Goal: Task Accomplishment & Management: Manage account settings

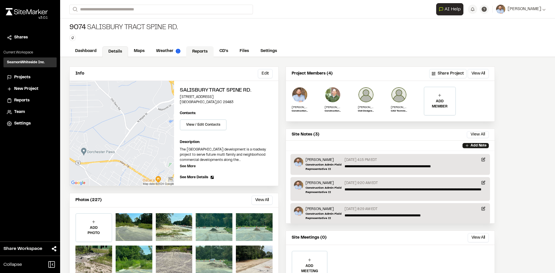
click at [201, 52] on link "Reports" at bounding box center [199, 51] width 27 height 11
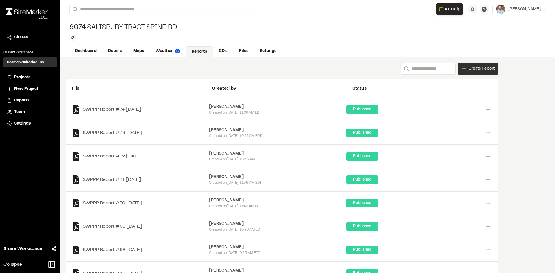
click at [478, 71] on span "Create Report" at bounding box center [482, 69] width 26 height 6
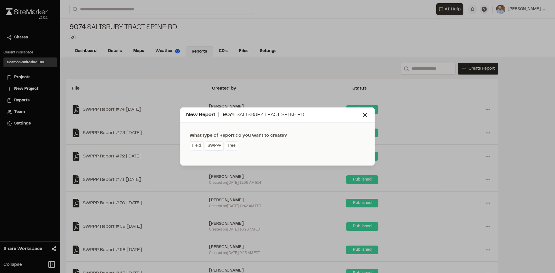
click at [219, 147] on link "SWPPP" at bounding box center [214, 145] width 19 height 9
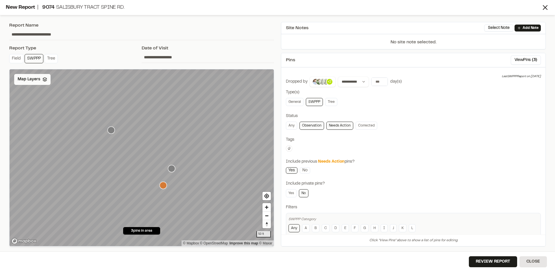
click at [36, 82] on span "Map Layers" at bounding box center [29, 79] width 23 height 6
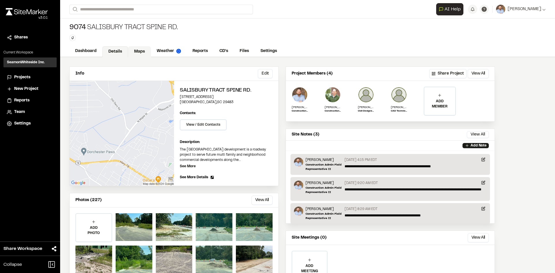
click at [138, 52] on link "Maps" at bounding box center [139, 51] width 23 height 11
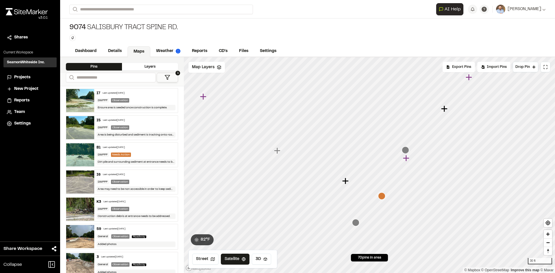
click at [406, 151] on icon "Map marker" at bounding box center [405, 150] width 7 height 7
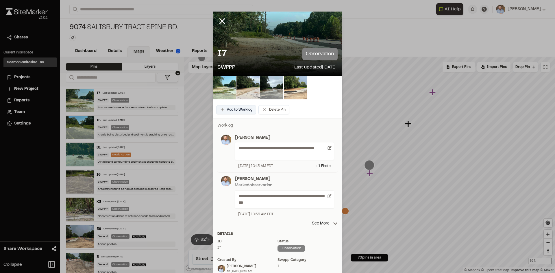
click at [234, 109] on button "Add to Worklog" at bounding box center [236, 109] width 40 height 9
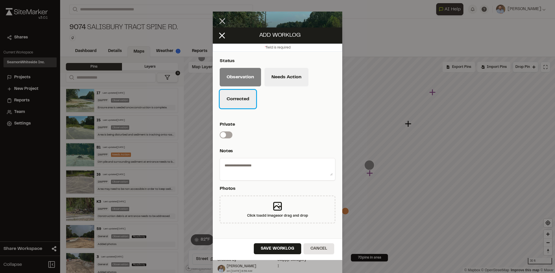
click at [245, 106] on button "Corrected" at bounding box center [238, 99] width 36 height 18
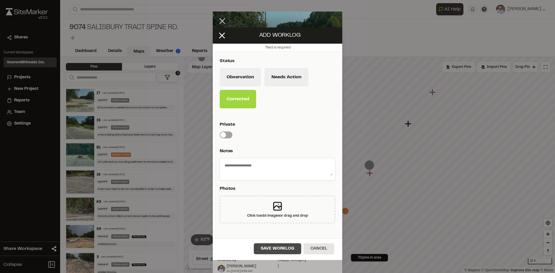
click at [291, 247] on button "Save Worklog" at bounding box center [277, 248] width 47 height 11
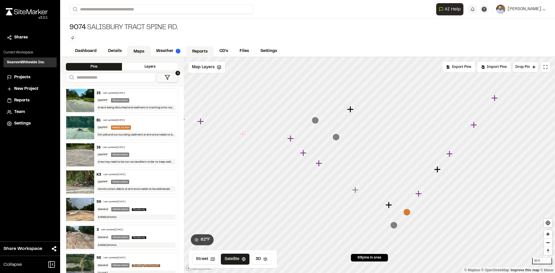
click at [198, 50] on link "Reports" at bounding box center [199, 51] width 27 height 11
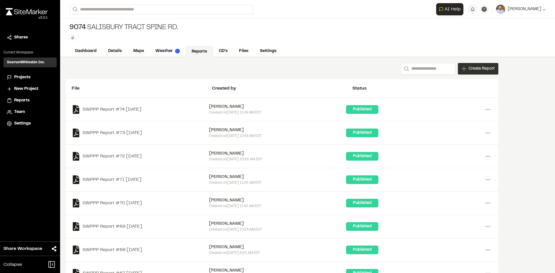
click at [479, 73] on div "Create Report" at bounding box center [478, 69] width 40 height 12
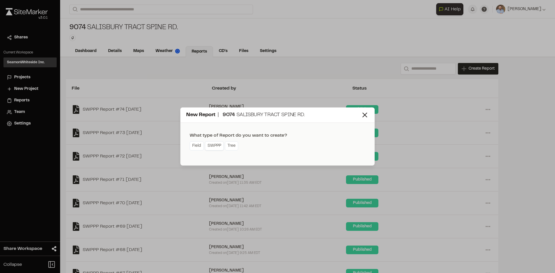
click at [218, 148] on link "SWPPP" at bounding box center [214, 145] width 19 height 9
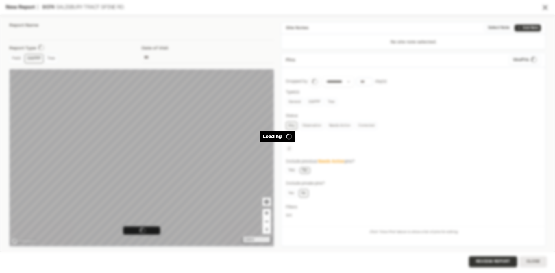
type input "**********"
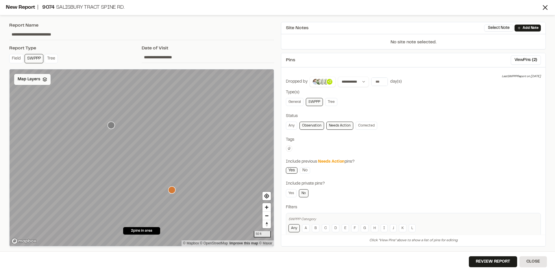
click at [38, 79] on span "Map Layers" at bounding box center [29, 79] width 23 height 6
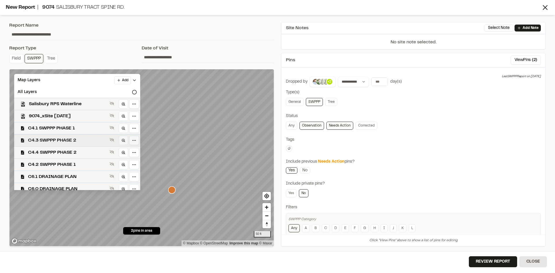
click at [86, 141] on span "C4.3 SWPPP PHASE 2" at bounding box center [67, 140] width 79 height 7
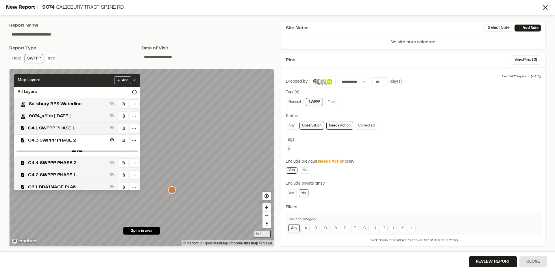
click at [137, 79] on icon at bounding box center [134, 80] width 5 height 5
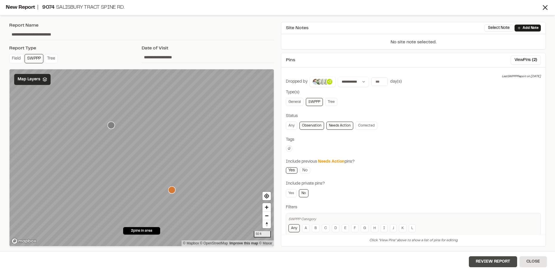
click at [494, 265] on button "Review Report" at bounding box center [493, 261] width 48 height 11
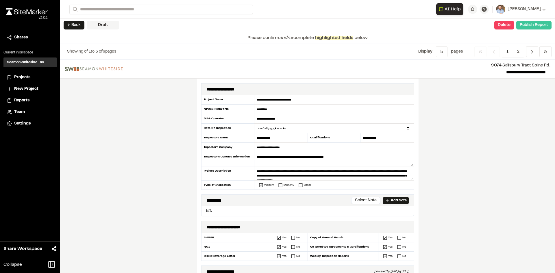
click at [532, 26] on button "Publish Report" at bounding box center [533, 25] width 35 height 9
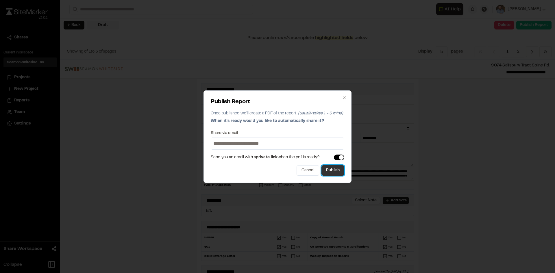
click at [335, 173] on button "Publish" at bounding box center [332, 170] width 23 height 10
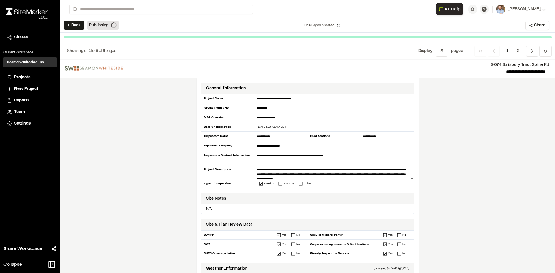
click at [23, 77] on span "Projects" at bounding box center [22, 77] width 16 height 6
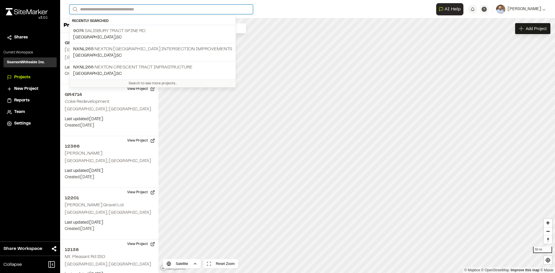
click at [115, 9] on input "Search" at bounding box center [161, 10] width 184 height 10
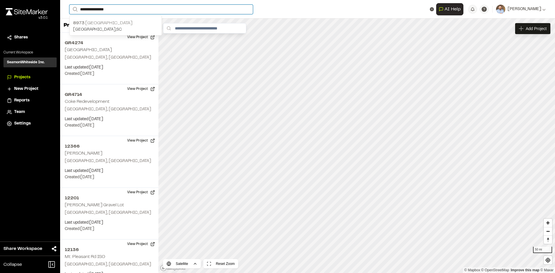
type input "**********"
drag, startPoint x: 119, startPoint y: 26, endPoint x: 122, endPoint y: 27, distance: 2.9
click at [119, 26] on p "[STREET_ADDRESS]" at bounding box center [115, 23] width 85 height 7
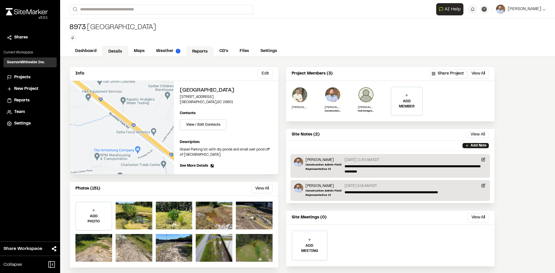
click at [200, 53] on link "Reports" at bounding box center [199, 51] width 27 height 11
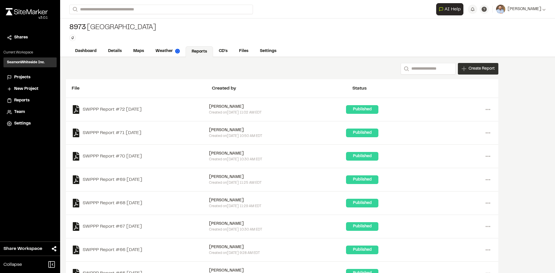
click at [480, 71] on span "Create Report" at bounding box center [482, 69] width 26 height 6
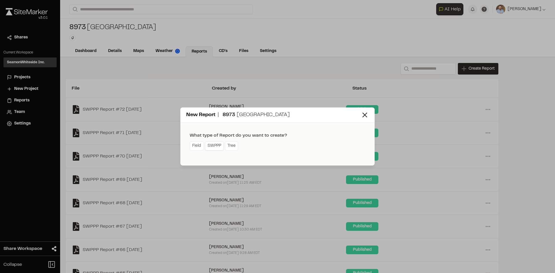
click at [220, 148] on link "SWPPP" at bounding box center [214, 145] width 19 height 9
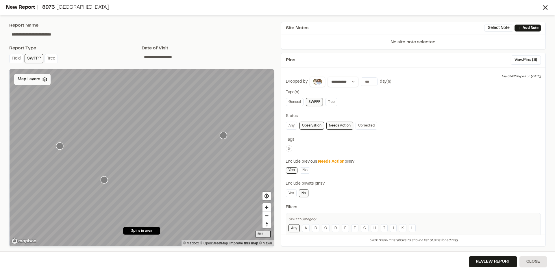
click at [37, 78] on span "Map Layers" at bounding box center [29, 79] width 23 height 6
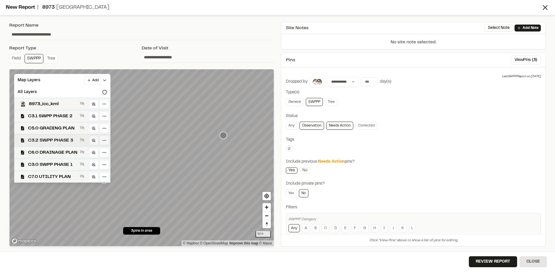
click at [65, 140] on span "C3.2 SWPP PHASE 3" at bounding box center [52, 140] width 49 height 7
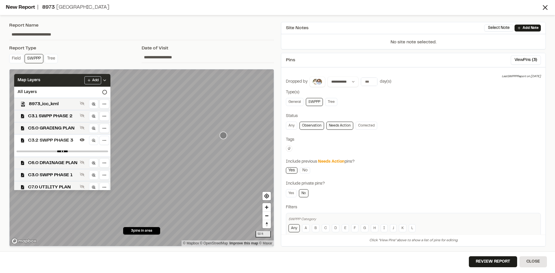
click at [107, 79] on icon at bounding box center [104, 80] width 5 height 5
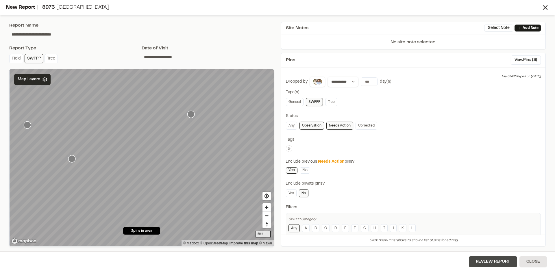
click at [497, 264] on button "Review Report" at bounding box center [493, 261] width 48 height 11
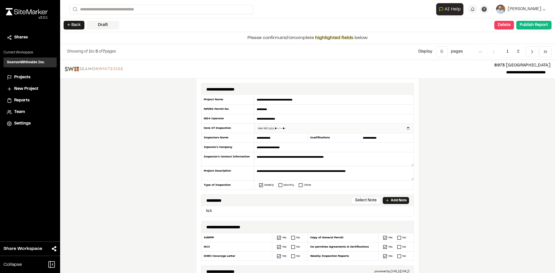
click at [405, 128] on input "datetime-local" at bounding box center [333, 128] width 159 height 9
type input "**********"
click at [163, 173] on div "**********" at bounding box center [307, 166] width 495 height 213
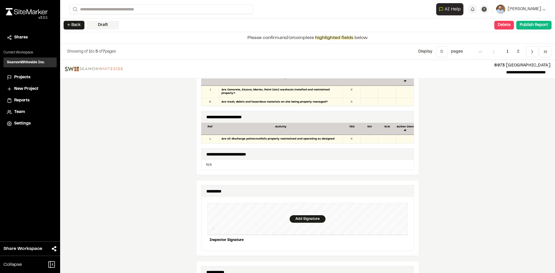
scroll to position [462, 0]
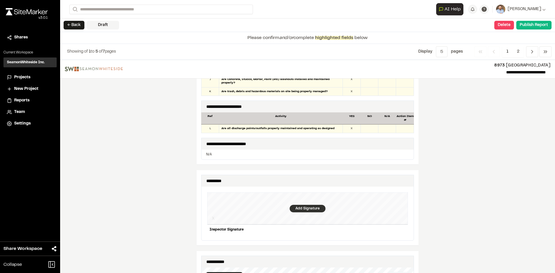
click at [301, 205] on div "Add Signature" at bounding box center [308, 209] width 36 height 8
click at [393, 235] on div "Save" at bounding box center [397, 240] width 22 height 10
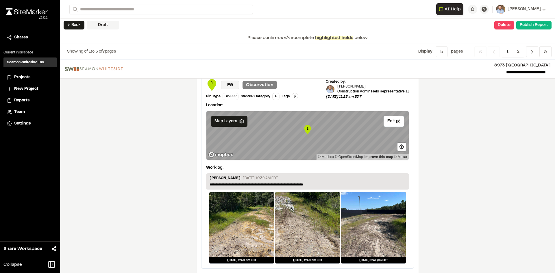
scroll to position [943, 0]
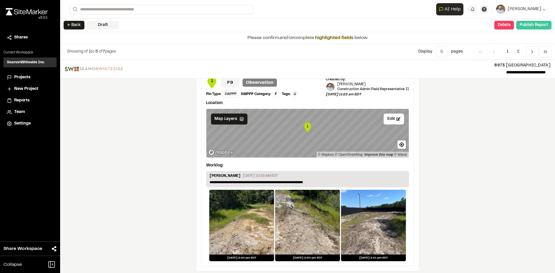
click at [532, 27] on button "Publish Report" at bounding box center [533, 25] width 35 height 9
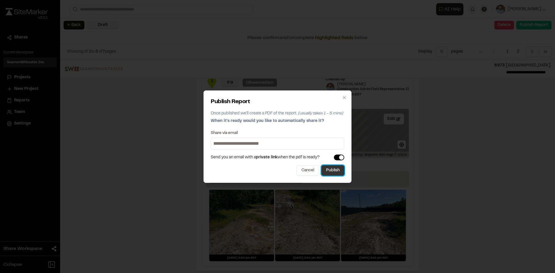
click at [333, 173] on button "Publish" at bounding box center [332, 170] width 23 height 10
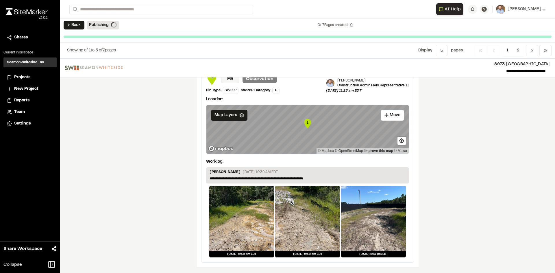
scroll to position [926, 0]
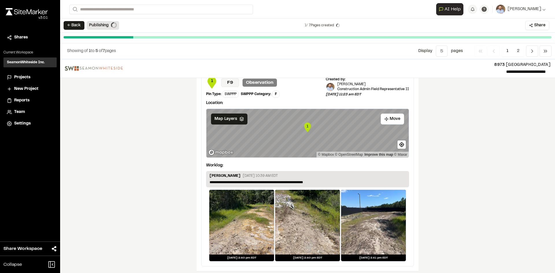
click at [26, 77] on span "Projects" at bounding box center [22, 77] width 16 height 6
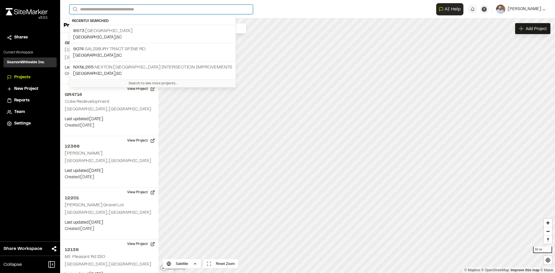
drag, startPoint x: 93, startPoint y: 11, endPoint x: 107, endPoint y: 0, distance: 17.5
click at [93, 10] on input "Search" at bounding box center [161, 10] width 184 height 10
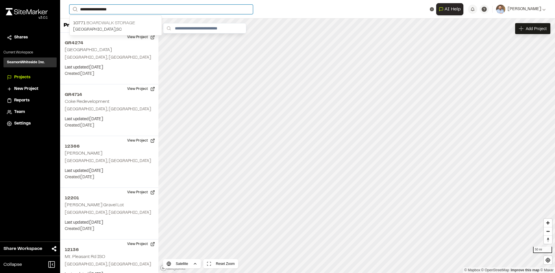
type input "**********"
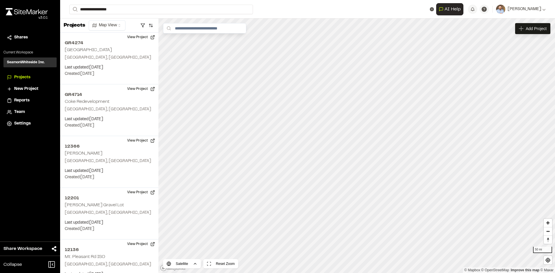
click at [124, 26] on p "10771 Boardwalk Storage" at bounding box center [115, 23] width 85 height 7
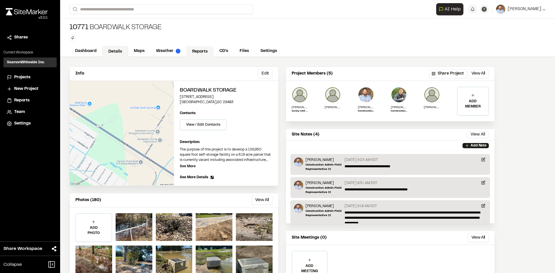
click at [203, 51] on link "Reports" at bounding box center [199, 51] width 27 height 11
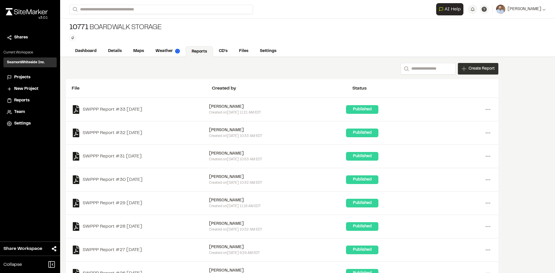
click at [480, 70] on span "Create Report" at bounding box center [482, 69] width 26 height 6
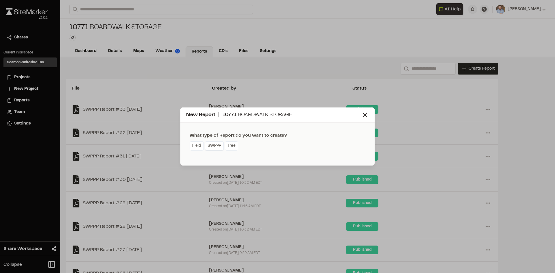
click at [215, 148] on link "SWPPP" at bounding box center [214, 145] width 19 height 9
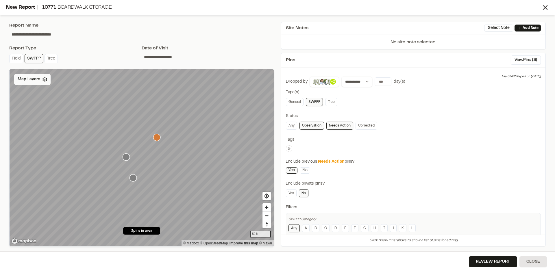
click at [32, 78] on span "Map Layers" at bounding box center [29, 79] width 23 height 6
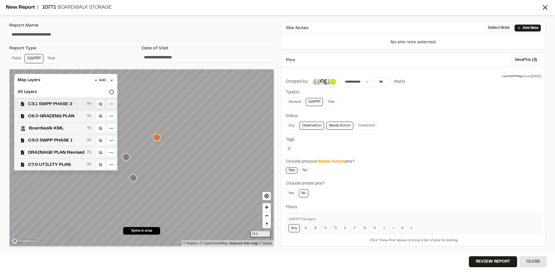
click at [66, 104] on span "C3.1 SWPP PHASE 2" at bounding box center [56, 104] width 56 height 7
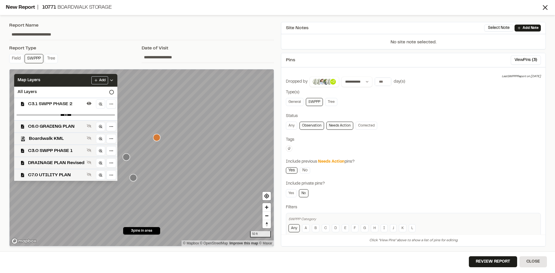
click at [112, 79] on icon at bounding box center [111, 80] width 5 height 5
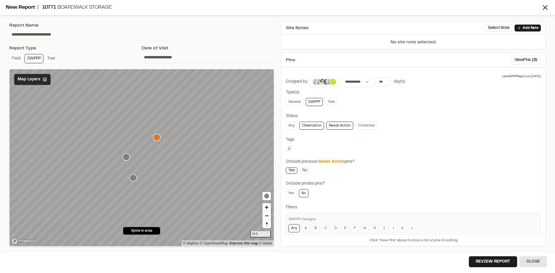
click at [134, 178] on icon "Map marker" at bounding box center [132, 177] width 7 height 7
click at [126, 158] on icon "Map marker" at bounding box center [126, 156] width 7 height 7
click at [157, 137] on icon "Map marker" at bounding box center [156, 137] width 7 height 7
click at [495, 263] on button "Review Report" at bounding box center [493, 261] width 48 height 11
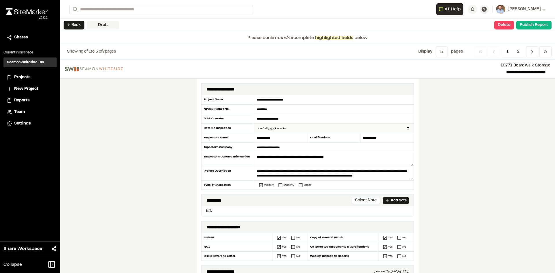
click at [406, 127] on input "datetime-local" at bounding box center [333, 128] width 159 height 9
type input "**********"
click at [183, 173] on div "**********" at bounding box center [307, 166] width 495 height 213
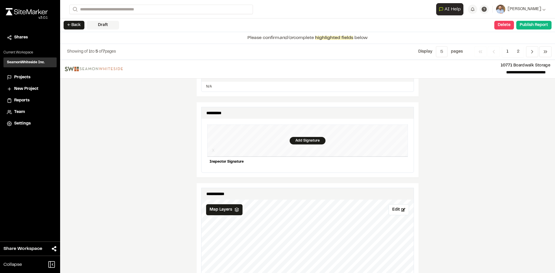
scroll to position [520, 0]
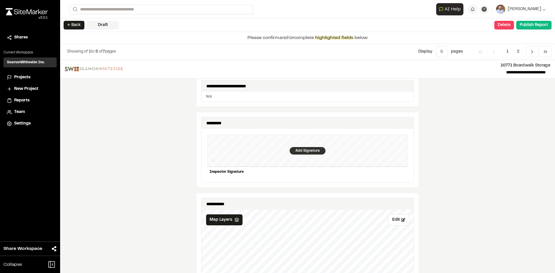
click at [307, 147] on div "Add Signature" at bounding box center [308, 151] width 36 height 8
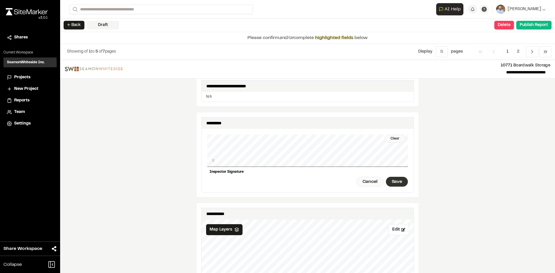
click at [398, 177] on div "Save" at bounding box center [397, 182] width 22 height 10
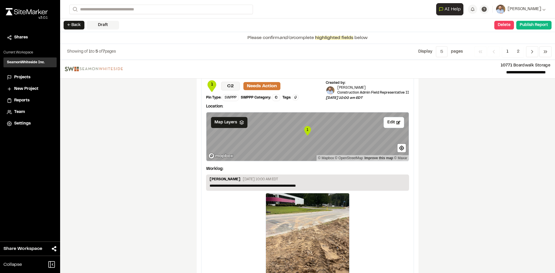
scroll to position [962, 0]
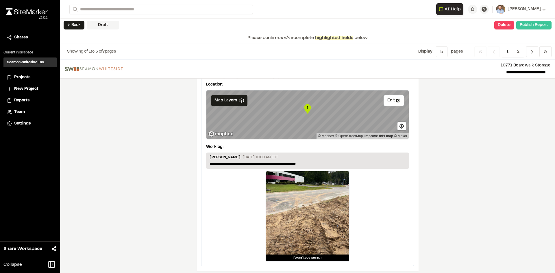
click at [533, 27] on button "Publish Report" at bounding box center [533, 25] width 35 height 9
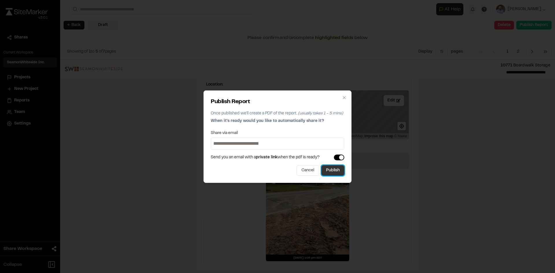
click at [332, 173] on button "Publish" at bounding box center [332, 170] width 23 height 10
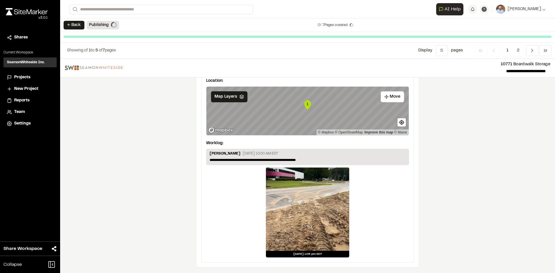
scroll to position [944, 0]
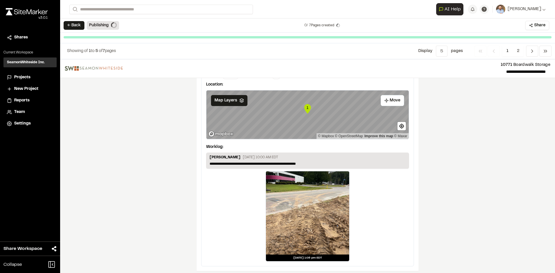
click at [22, 77] on span "Projects" at bounding box center [22, 77] width 16 height 6
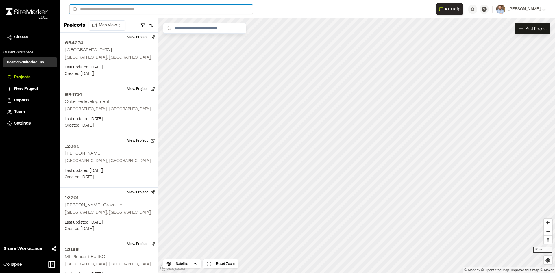
click at [105, 8] on input "Search" at bounding box center [161, 10] width 184 height 10
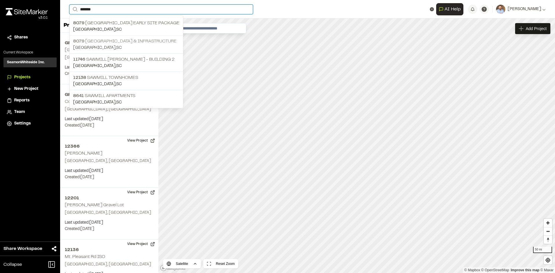
type input "*******"
click at [126, 39] on p "[STREET_ADDRESS] & Infrastructure" at bounding box center [126, 41] width 106 height 7
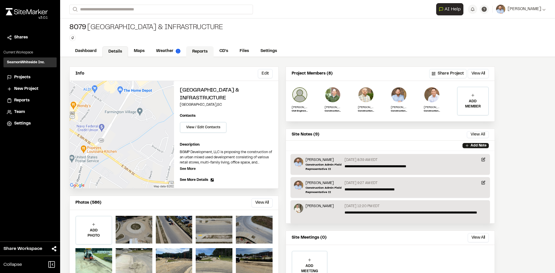
click at [201, 51] on link "Reports" at bounding box center [199, 51] width 27 height 11
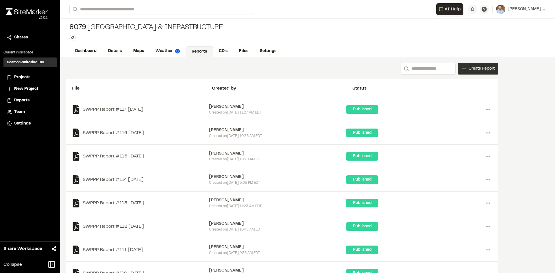
click at [482, 72] on span "Create Report" at bounding box center [482, 69] width 26 height 6
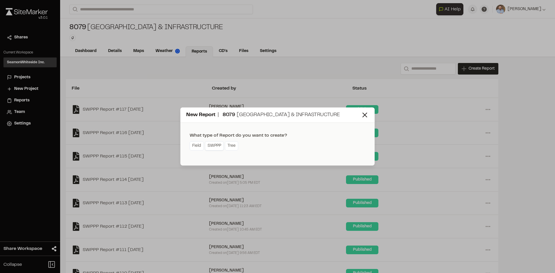
click at [216, 149] on link "SWPPP" at bounding box center [214, 145] width 19 height 9
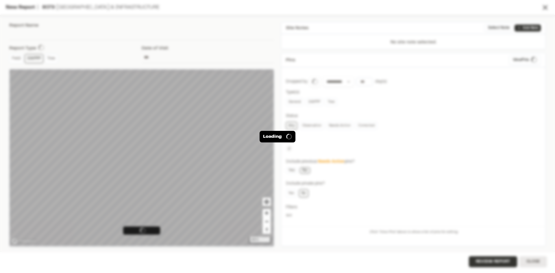
type input "**********"
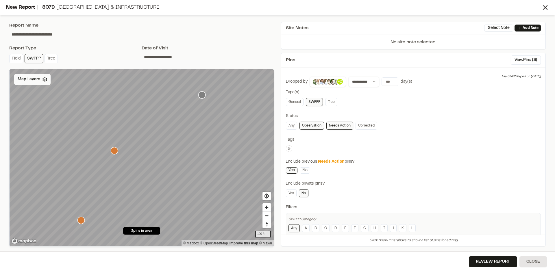
click at [29, 76] on span "Map Layers" at bounding box center [29, 79] width 23 height 6
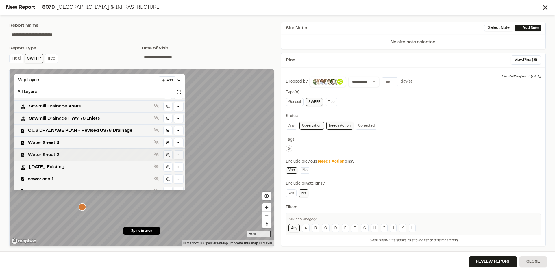
scroll to position [272, 0]
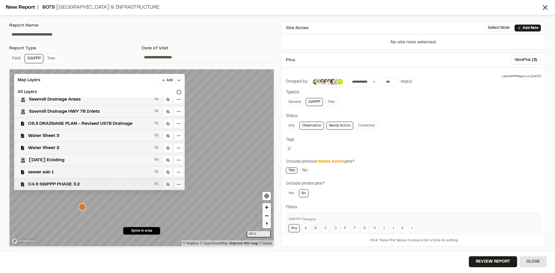
click at [80, 182] on span "C4.9 SWPPP PHASE 3.2" at bounding box center [90, 184] width 124 height 7
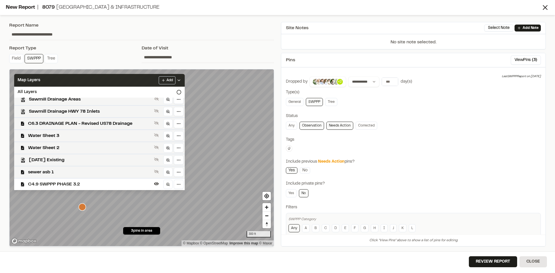
click at [177, 79] on icon at bounding box center [179, 80] width 5 height 5
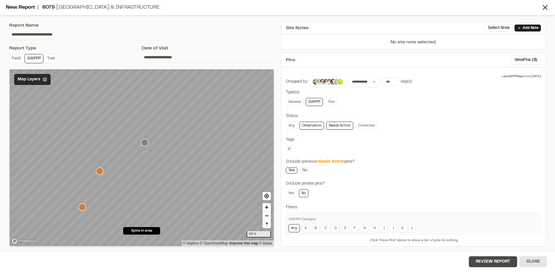
click at [495, 261] on button "Review Report" at bounding box center [493, 261] width 48 height 11
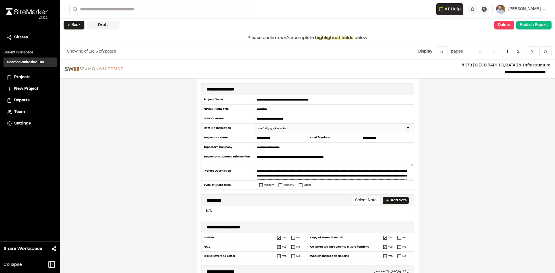
click at [406, 127] on input "datetime-local" at bounding box center [333, 128] width 159 height 9
type input "**********"
click at [174, 196] on div "**********" at bounding box center [307, 166] width 495 height 213
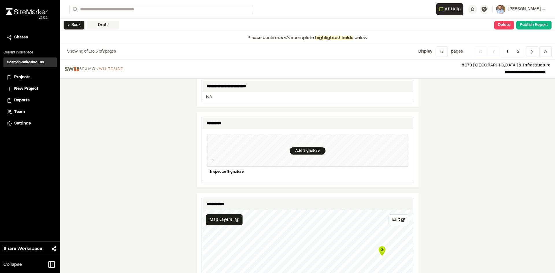
scroll to position [491, 0]
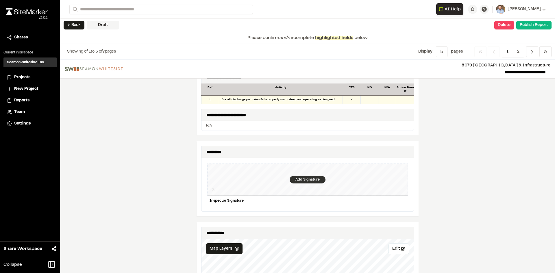
click at [308, 176] on div "Add Signature" at bounding box center [308, 180] width 36 height 8
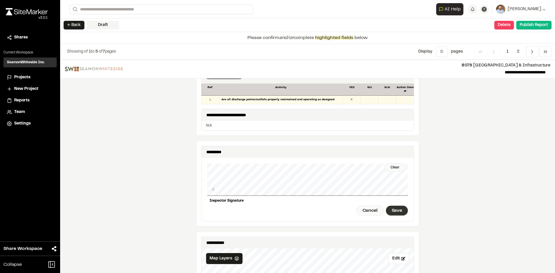
click at [395, 209] on div "Save" at bounding box center [397, 211] width 22 height 10
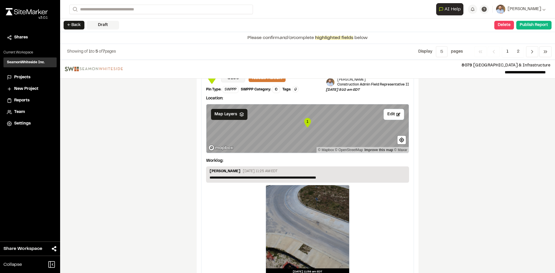
scroll to position [962, 0]
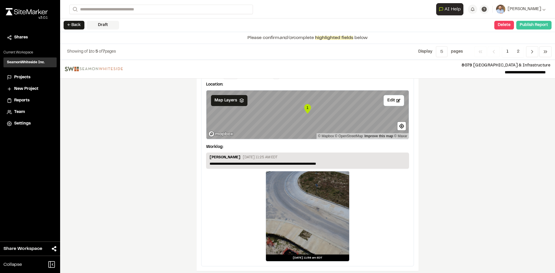
click at [536, 27] on button "Publish Report" at bounding box center [533, 25] width 35 height 9
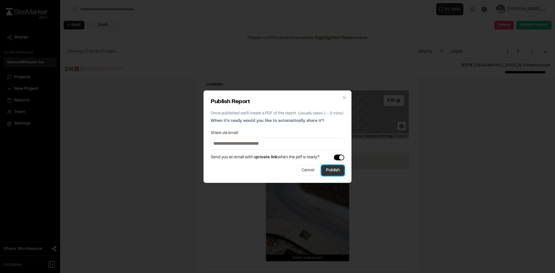
click at [343, 172] on button "Publish" at bounding box center [332, 170] width 23 height 10
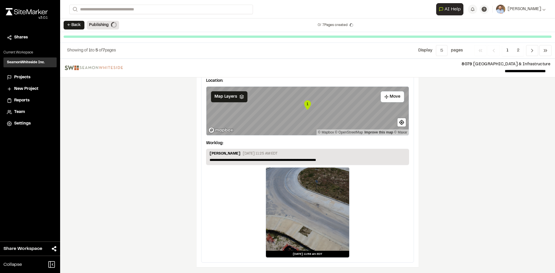
scroll to position [944, 0]
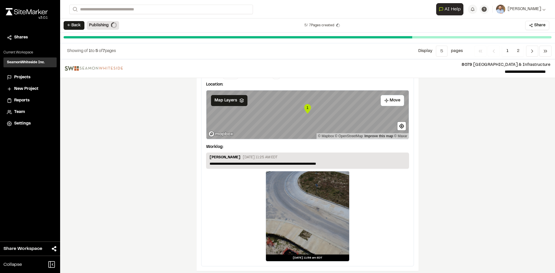
click at [25, 78] on span "Projects" at bounding box center [22, 77] width 16 height 6
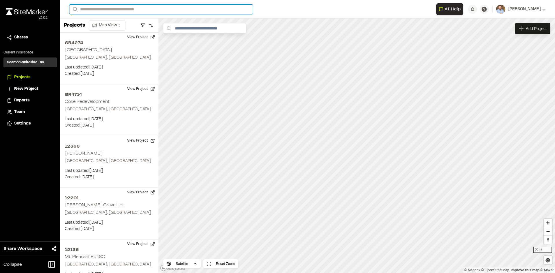
click at [103, 8] on input "Search" at bounding box center [161, 10] width 184 height 10
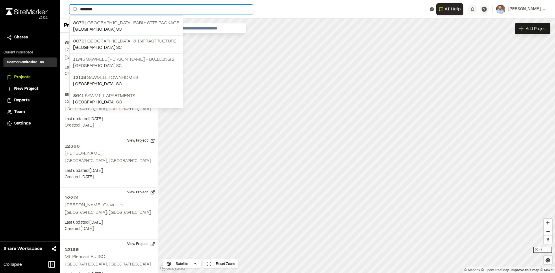
type input "*******"
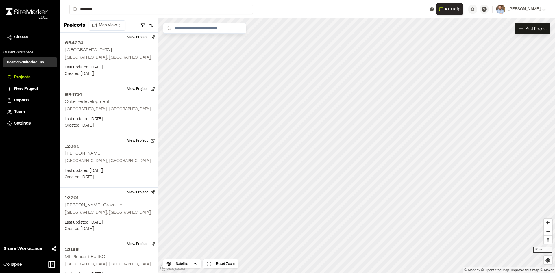
click at [122, 60] on p "[STREET_ADDRESS][PERSON_NAME]" at bounding box center [126, 59] width 106 height 7
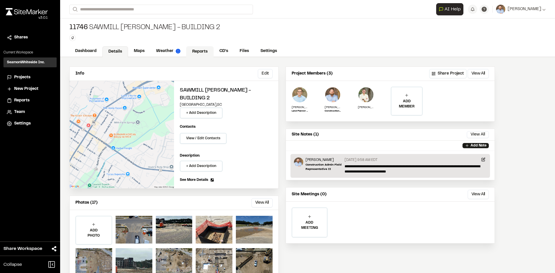
click at [203, 51] on link "Reports" at bounding box center [199, 51] width 27 height 11
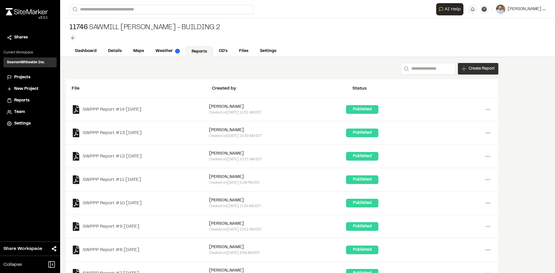
click at [481, 71] on span "Create Report" at bounding box center [482, 69] width 26 height 6
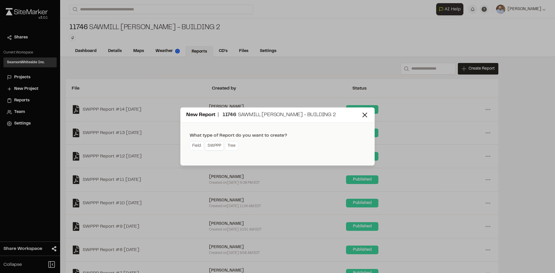
click at [216, 147] on link "SWPPP" at bounding box center [214, 145] width 19 height 9
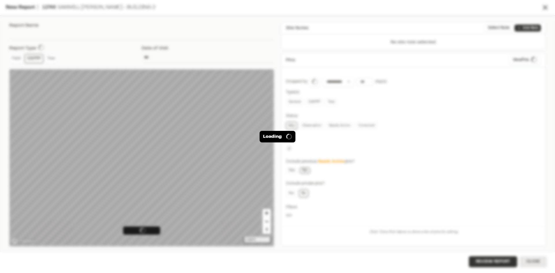
type input "**********"
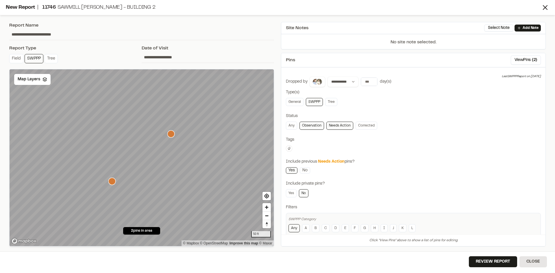
click at [172, 134] on icon "Map marker" at bounding box center [170, 133] width 7 height 7
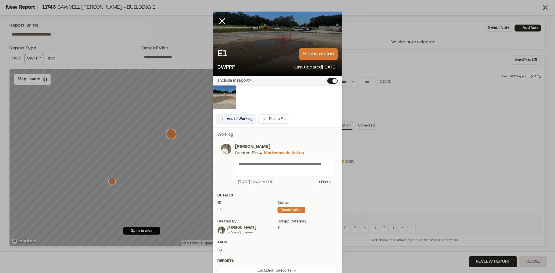
click at [246, 119] on button "Add to Worklog" at bounding box center [236, 118] width 40 height 9
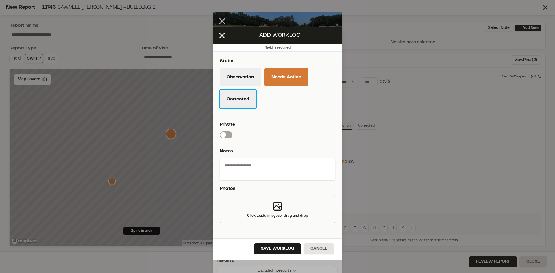
click at [241, 105] on button "Corrected" at bounding box center [238, 99] width 36 height 18
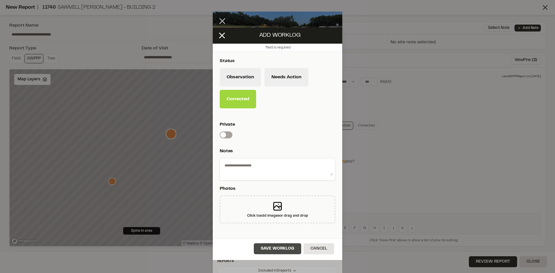
click at [295, 252] on button "Save Worklog" at bounding box center [277, 248] width 47 height 11
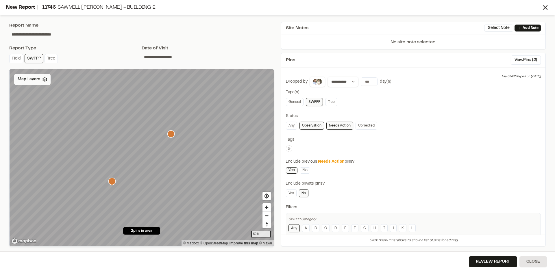
click at [35, 81] on span "Map Layers" at bounding box center [29, 79] width 23 height 6
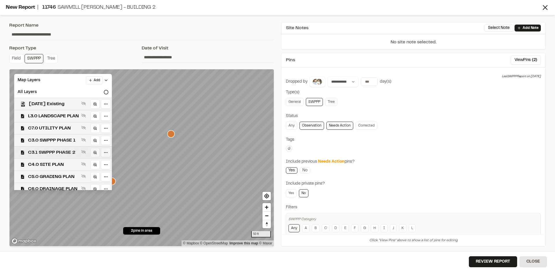
click at [62, 151] on span "C3.1 SWPPP PHASE 2" at bounding box center [53, 152] width 51 height 7
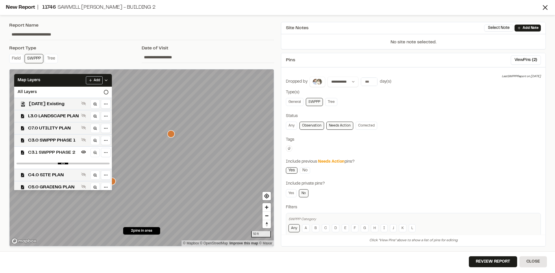
click at [63, 152] on span "C3.1 SWPPP PHASE 2" at bounding box center [53, 152] width 51 height 7
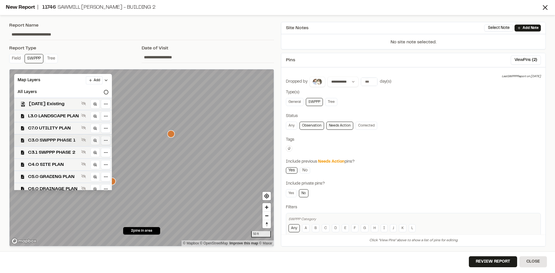
click at [66, 137] on span "C3.0 SWPPP PHASE 1" at bounding box center [53, 140] width 51 height 7
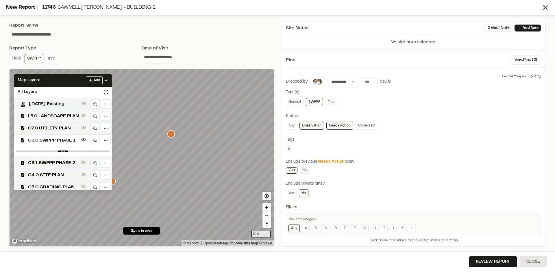
click at [65, 140] on span "C3.0 SWPPP PHASE 1" at bounding box center [53, 140] width 51 height 7
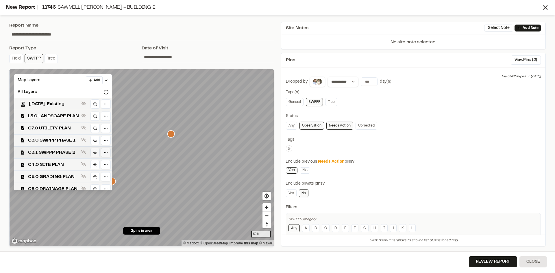
click at [66, 151] on span "C3.1 SWPPP PHASE 2" at bounding box center [53, 152] width 51 height 7
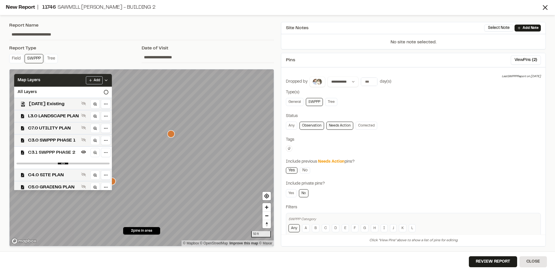
click at [107, 80] on polyline at bounding box center [106, 80] width 2 height 1
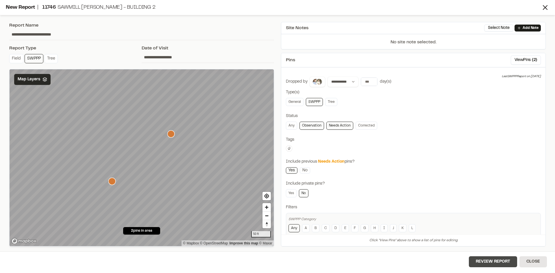
click at [498, 264] on button "Review Report" at bounding box center [493, 261] width 48 height 11
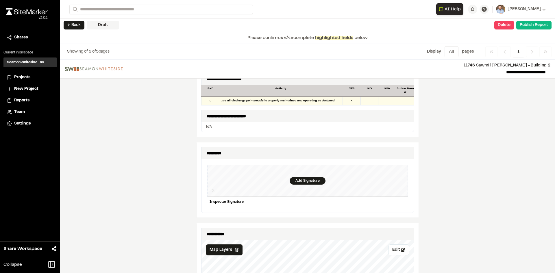
scroll to position [490, 0]
click at [308, 178] on div "Add Signature" at bounding box center [308, 182] width 36 height 8
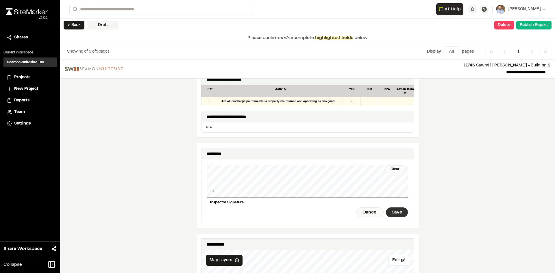
click at [397, 209] on div "Save" at bounding box center [397, 213] width 22 height 10
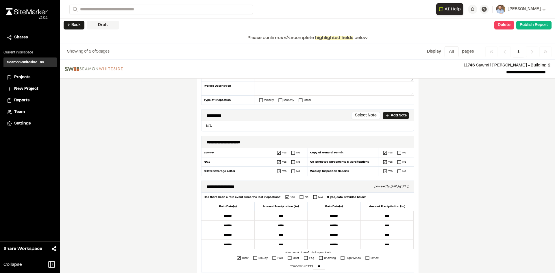
scroll to position [0, 0]
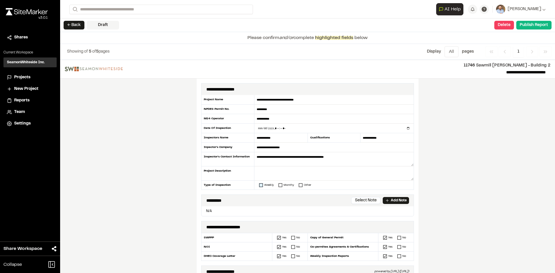
click at [259, 186] on icon at bounding box center [261, 185] width 4 height 4
click at [406, 128] on input "datetime-local" at bounding box center [333, 128] width 159 height 9
type input "**********"
click at [147, 180] on div "**********" at bounding box center [307, 166] width 495 height 213
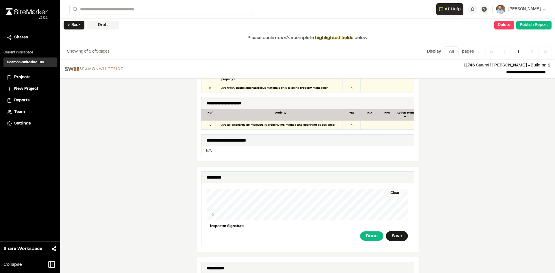
scroll to position [578, 0]
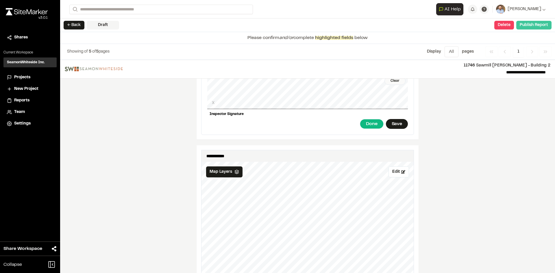
click at [531, 26] on button "Publish Report" at bounding box center [533, 25] width 35 height 9
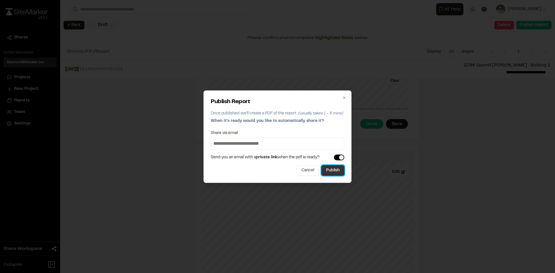
click at [328, 171] on button "Publish" at bounding box center [332, 170] width 23 height 10
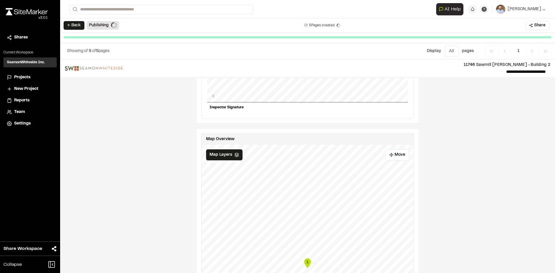
scroll to position [573, 0]
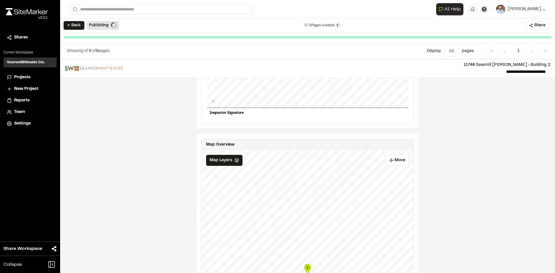
click at [27, 77] on span "Projects" at bounding box center [22, 77] width 16 height 6
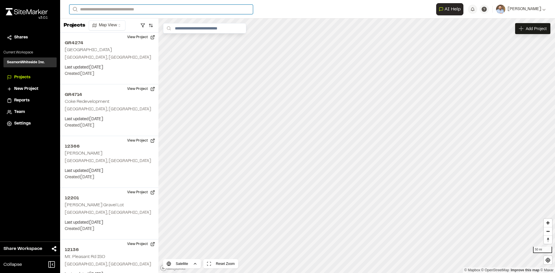
click at [94, 7] on input "Search" at bounding box center [161, 10] width 184 height 10
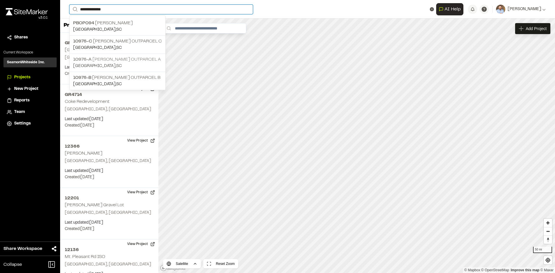
type input "**********"
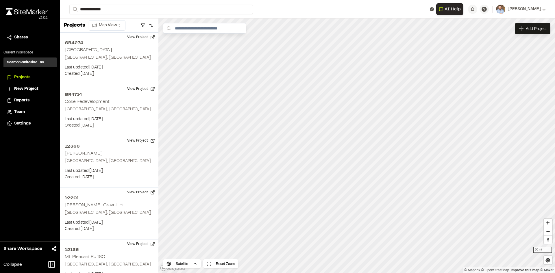
click at [131, 58] on p "10976-A [PERSON_NAME] Outparcel A" at bounding box center [117, 59] width 89 height 7
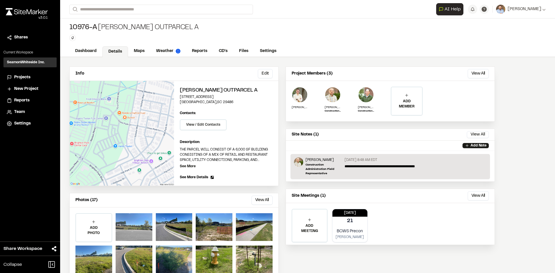
click at [127, 229] on div at bounding box center [134, 227] width 37 height 28
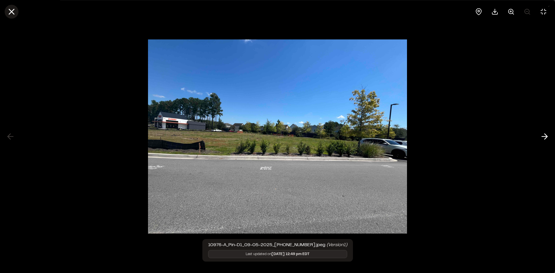
click at [11, 12] on line at bounding box center [11, 11] width 5 height 5
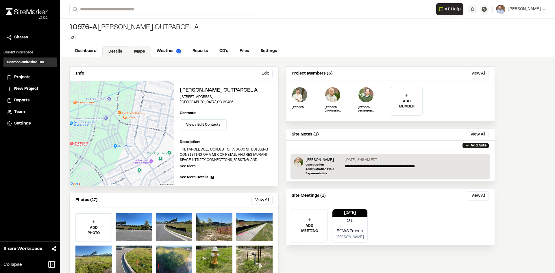
click at [136, 51] on link "Maps" at bounding box center [139, 51] width 23 height 11
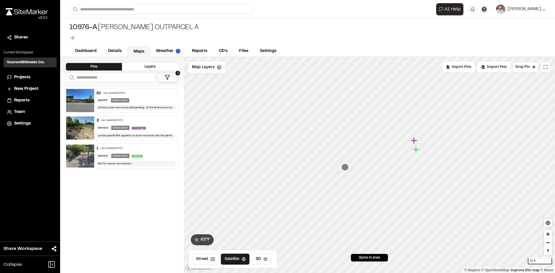
click at [345, 168] on icon "Map marker" at bounding box center [344, 167] width 7 height 7
click at [196, 52] on link "Reports" at bounding box center [199, 51] width 27 height 11
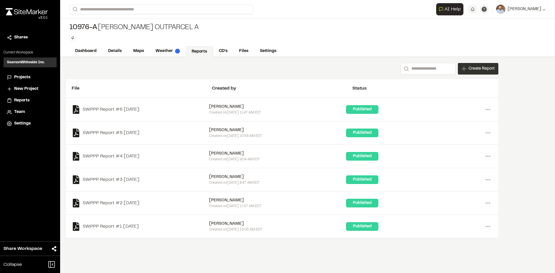
click at [483, 71] on span "Create Report" at bounding box center [482, 69] width 26 height 6
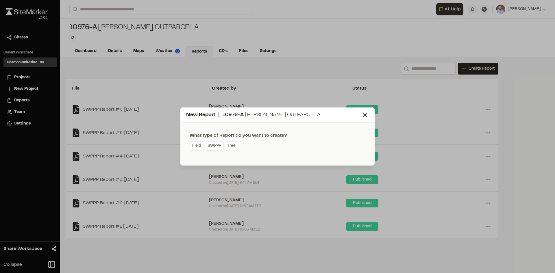
click at [215, 146] on link "SWPPP" at bounding box center [214, 145] width 19 height 9
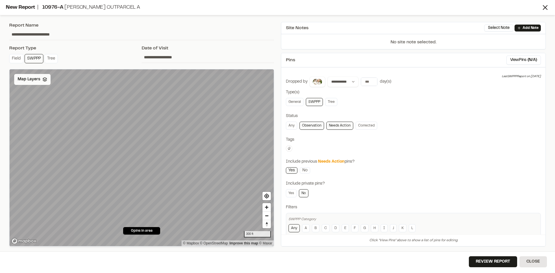
click at [36, 81] on span "Map Layers" at bounding box center [29, 79] width 23 height 6
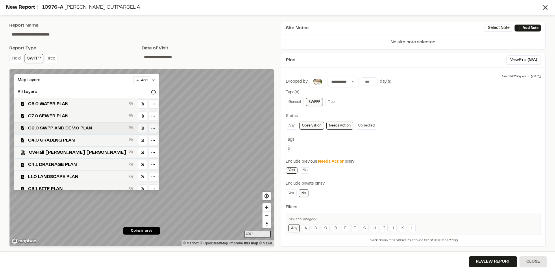
click at [77, 130] on span "C2.0 SWPP AND DEMO PLAN" at bounding box center [77, 128] width 98 height 7
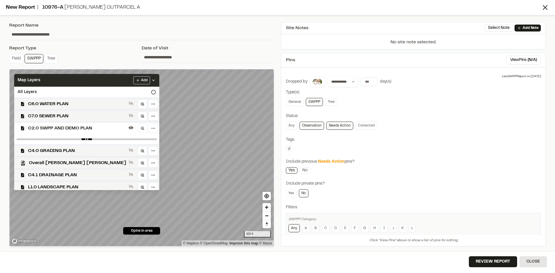
click at [152, 81] on polyline at bounding box center [153, 80] width 2 height 1
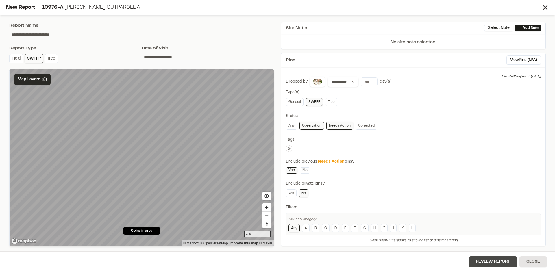
click at [503, 264] on button "Review Report" at bounding box center [493, 261] width 48 height 11
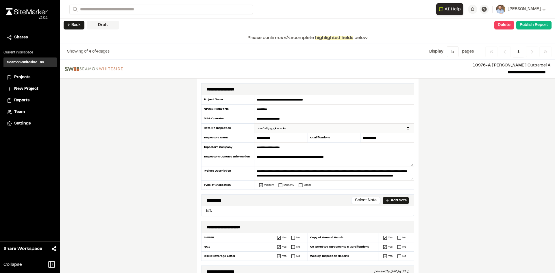
click at [407, 127] on input "datetime-local" at bounding box center [333, 128] width 159 height 9
type input "**********"
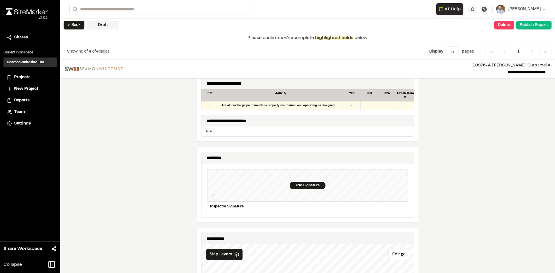
scroll to position [520, 0]
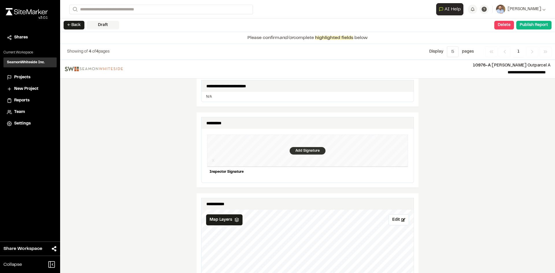
click at [299, 147] on div "Add Signature" at bounding box center [308, 151] width 36 height 8
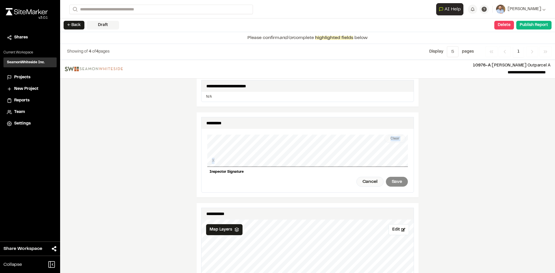
click at [236, 148] on div "Clear X Inspector Signature Cancel Save" at bounding box center [307, 161] width 201 height 64
click at [400, 177] on div "Save" at bounding box center [397, 182] width 22 height 10
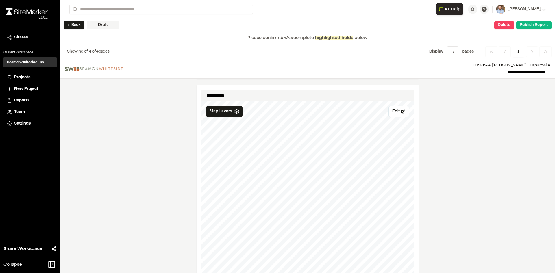
scroll to position [636, 0]
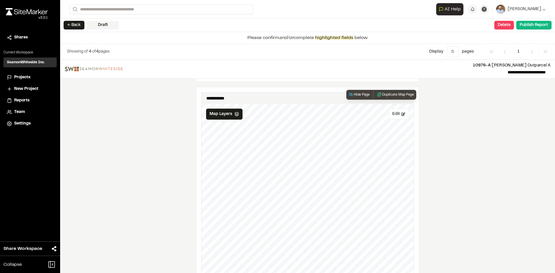
click at [397, 109] on button "Edit" at bounding box center [398, 114] width 21 height 11
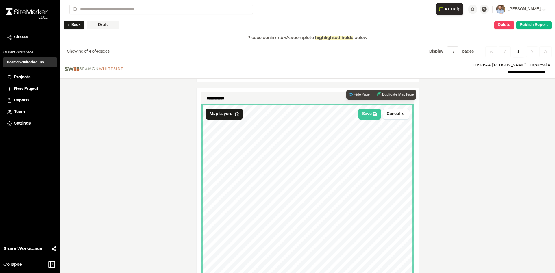
click at [365, 112] on button "Save" at bounding box center [369, 114] width 22 height 11
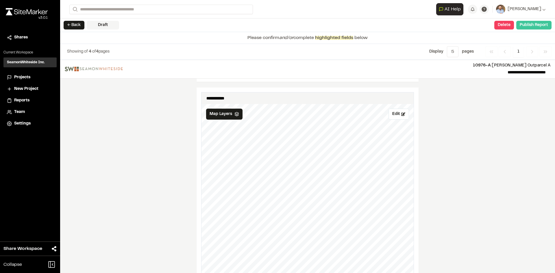
click at [532, 26] on button "Publish Report" at bounding box center [533, 25] width 35 height 9
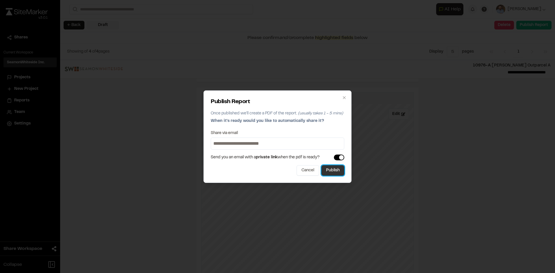
click at [337, 173] on button "Publish" at bounding box center [332, 170] width 23 height 10
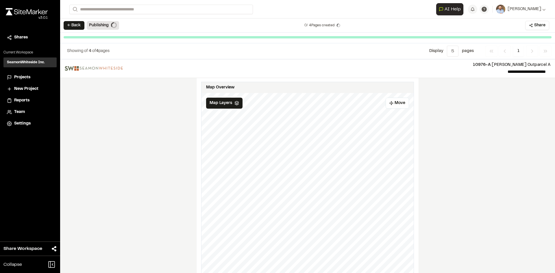
click at [23, 77] on span "Projects" at bounding box center [22, 77] width 16 height 6
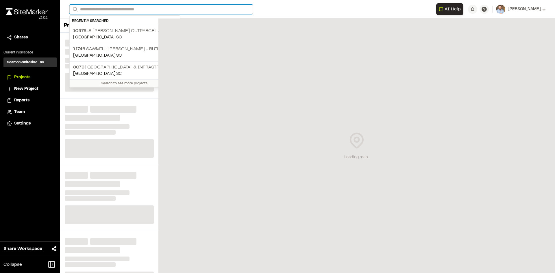
click at [102, 9] on input "Search" at bounding box center [161, 10] width 184 height 10
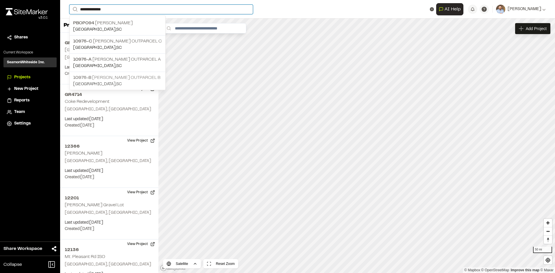
type input "**********"
click at [145, 78] on p "10976-B [PERSON_NAME] Outparcel B" at bounding box center [117, 77] width 89 height 7
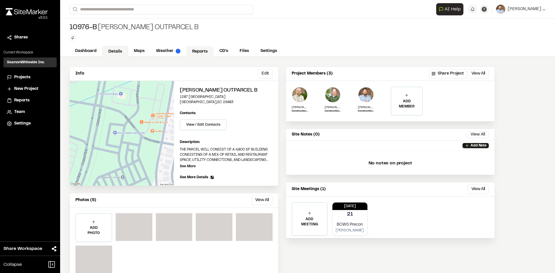
click at [198, 49] on link "Reports" at bounding box center [199, 51] width 27 height 11
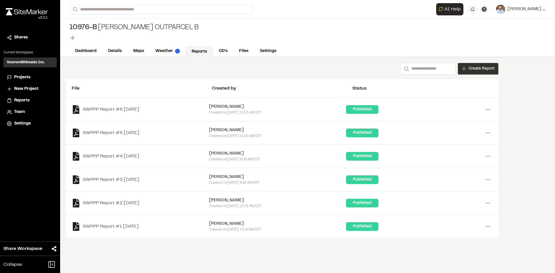
click at [473, 71] on span "Create Report" at bounding box center [482, 69] width 26 height 6
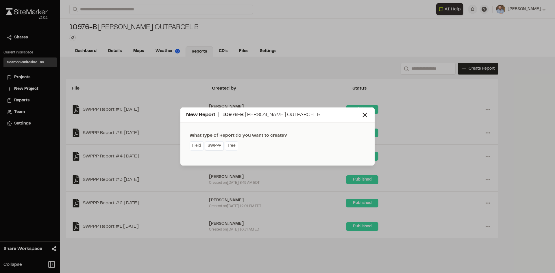
click at [219, 149] on link "SWPPP" at bounding box center [214, 145] width 19 height 9
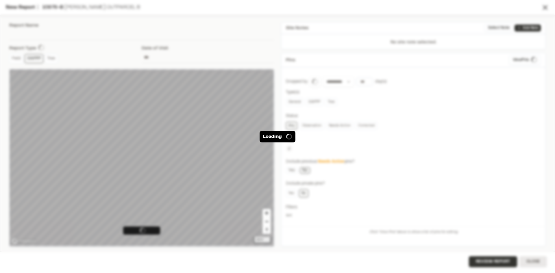
type input "**********"
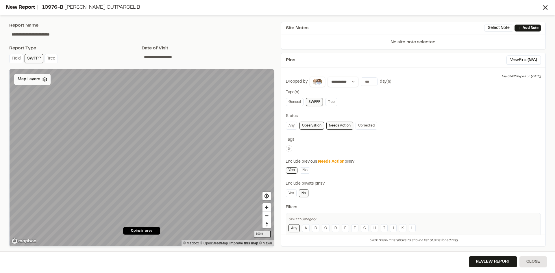
click at [34, 79] on span "Map Layers" at bounding box center [29, 79] width 23 height 6
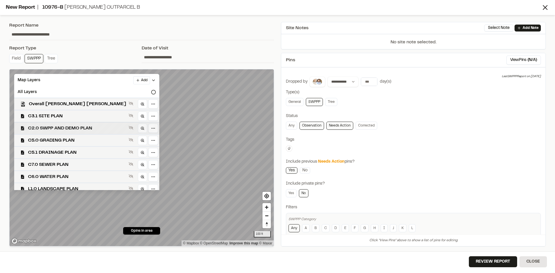
click at [70, 128] on span "C2.0 SWPP AND DEMO PLAN" at bounding box center [77, 128] width 98 height 7
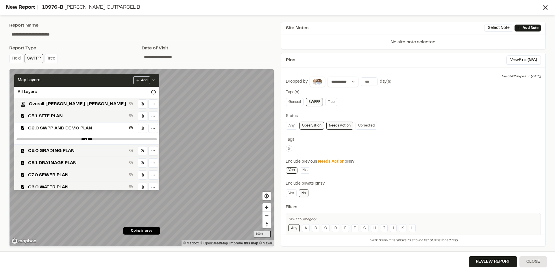
click at [152, 81] on polyline at bounding box center [153, 80] width 2 height 1
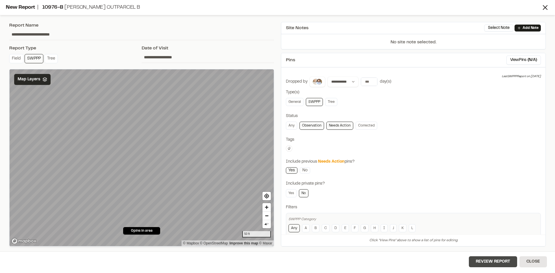
click at [495, 262] on button "Review Report" at bounding box center [493, 261] width 48 height 11
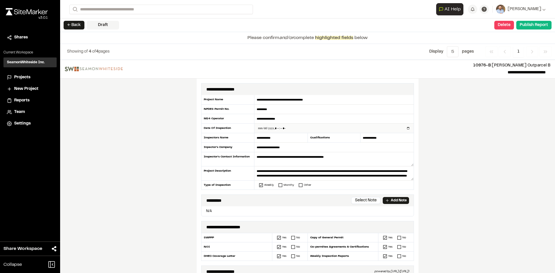
click at [407, 128] on input "datetime-local" at bounding box center [333, 128] width 159 height 9
type input "**********"
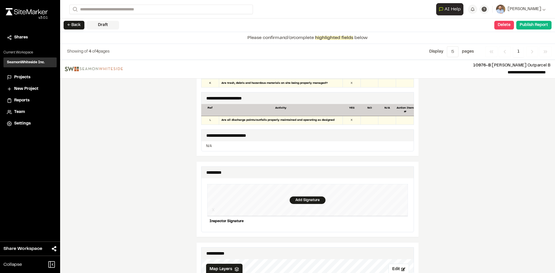
scroll to position [520, 0]
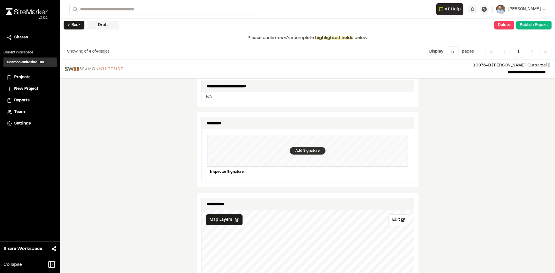
click at [306, 149] on div "Add Signature" at bounding box center [308, 151] width 36 height 8
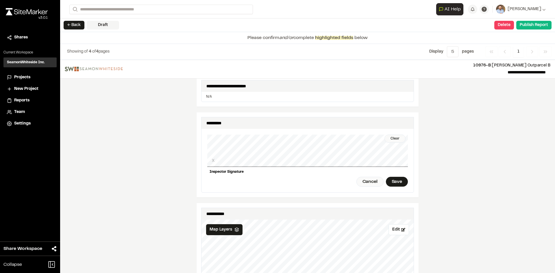
click at [395, 136] on div "Clear" at bounding box center [394, 139] width 21 height 8
drag, startPoint x: 397, startPoint y: 179, endPoint x: 407, endPoint y: 177, distance: 10.2
click at [398, 179] on div "Save" at bounding box center [397, 182] width 22 height 10
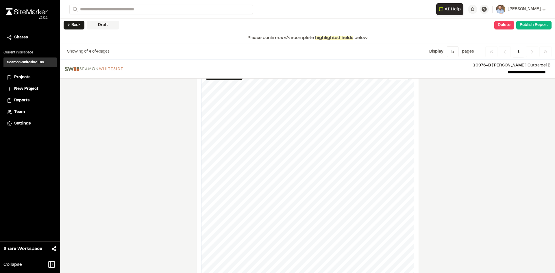
scroll to position [665, 0]
click at [394, 84] on button "Edit" at bounding box center [398, 85] width 21 height 11
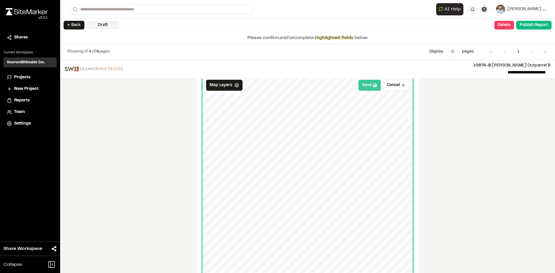
click at [366, 85] on button "Save" at bounding box center [369, 85] width 22 height 11
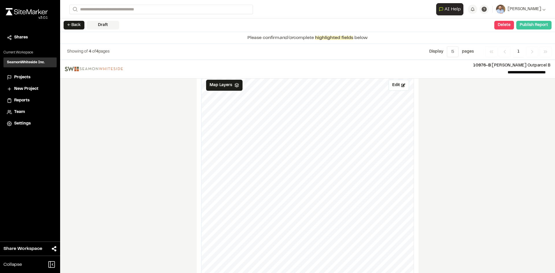
click at [535, 27] on button "Publish Report" at bounding box center [533, 25] width 35 height 9
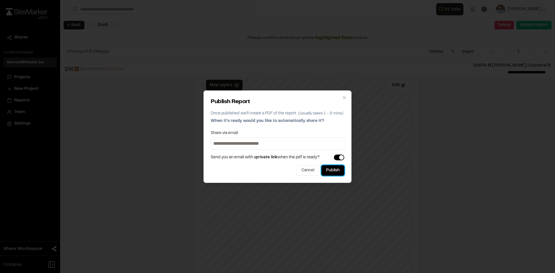
click at [325, 173] on button "Publish" at bounding box center [332, 170] width 23 height 10
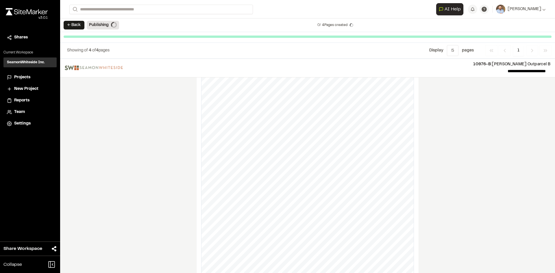
scroll to position [649, 0]
click at [22, 78] on span "Projects" at bounding box center [22, 77] width 16 height 6
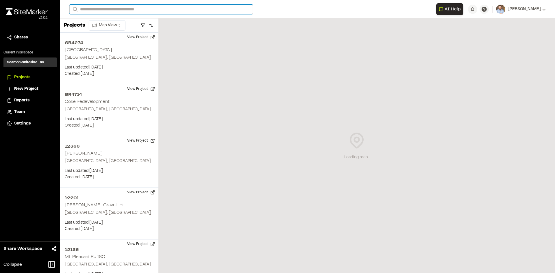
click at [98, 10] on input "Search" at bounding box center [161, 10] width 184 height 10
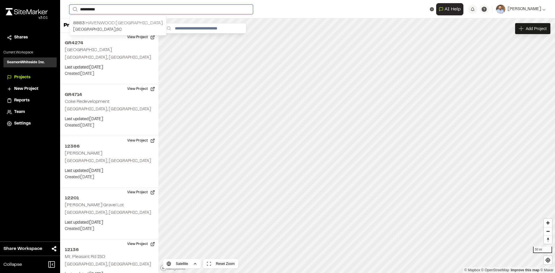
type input "*********"
click at [104, 23] on p "[STREET_ADDRESS]" at bounding box center [118, 23] width 90 height 7
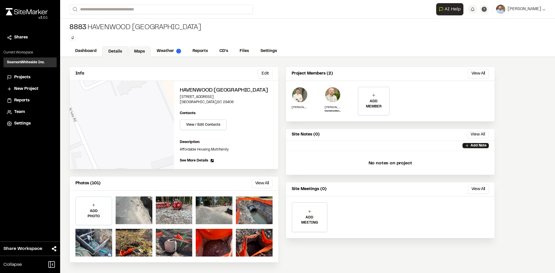
click at [135, 50] on link "Maps" at bounding box center [139, 51] width 23 height 11
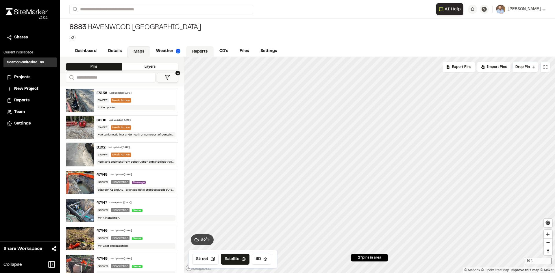
click at [198, 51] on link "Reports" at bounding box center [199, 51] width 27 height 11
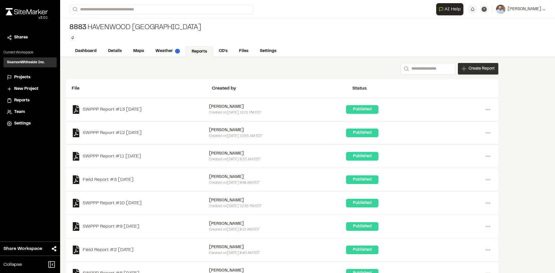
click at [482, 71] on span "Create Report" at bounding box center [482, 69] width 26 height 6
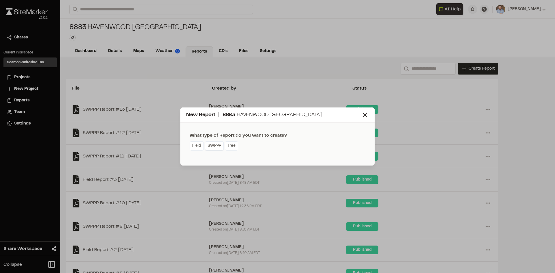
click at [210, 147] on link "SWPPP" at bounding box center [214, 145] width 19 height 9
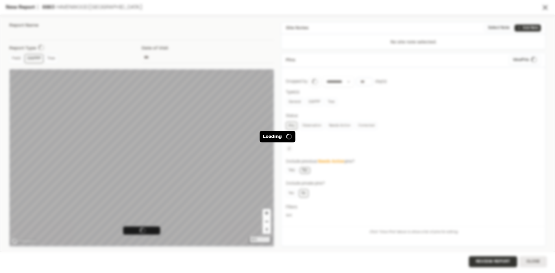
type input "**********"
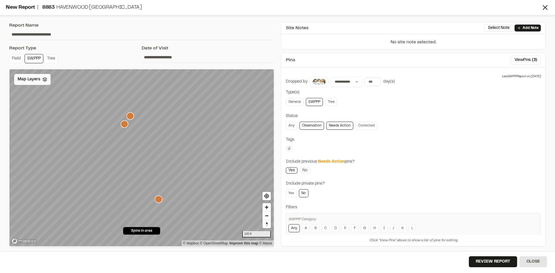
click at [38, 81] on span "Map Layers" at bounding box center [29, 79] width 23 height 6
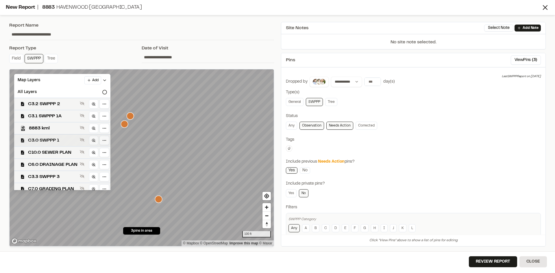
click at [60, 142] on span "C3.0 SWPPP 1" at bounding box center [52, 140] width 49 height 7
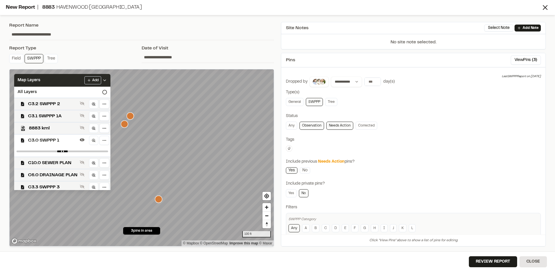
click at [107, 79] on icon at bounding box center [104, 80] width 5 height 5
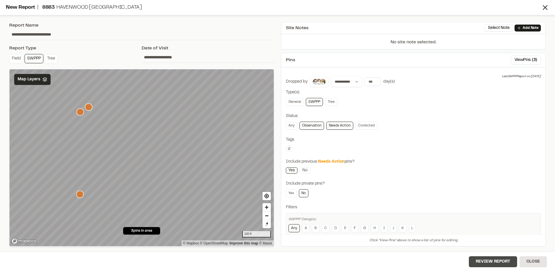
click at [494, 264] on button "Review Report" at bounding box center [493, 261] width 48 height 11
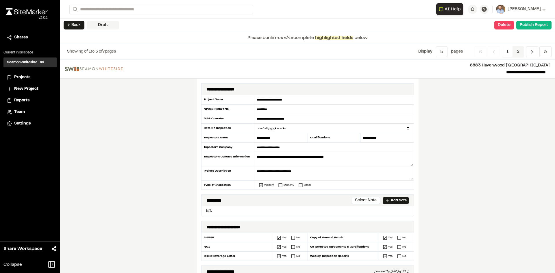
click at [519, 51] on span "2" at bounding box center [517, 51] width 11 height 11
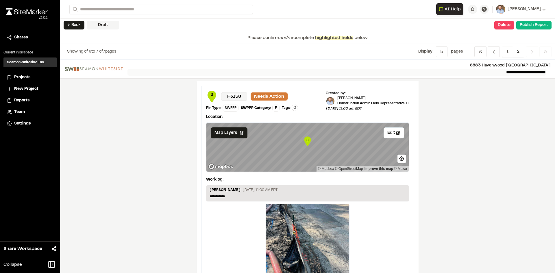
scroll to position [204, 0]
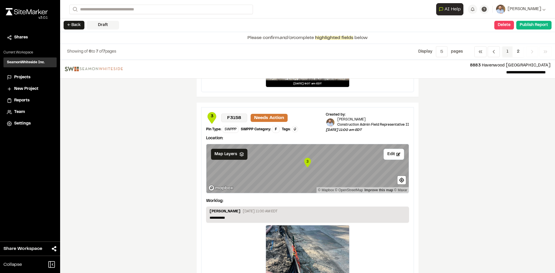
click at [509, 49] on span "1" at bounding box center [507, 51] width 11 height 11
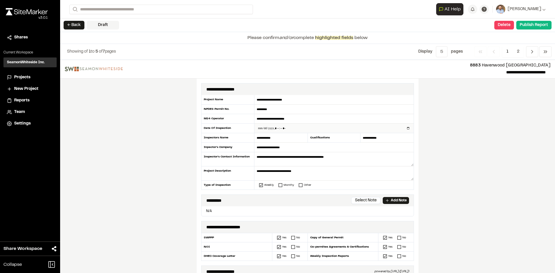
click at [406, 128] on input "datetime-local" at bounding box center [333, 128] width 159 height 9
type input "**********"
drag, startPoint x: 143, startPoint y: 151, endPoint x: 149, endPoint y: 153, distance: 6.1
click at [143, 151] on div "**********" at bounding box center [307, 166] width 495 height 213
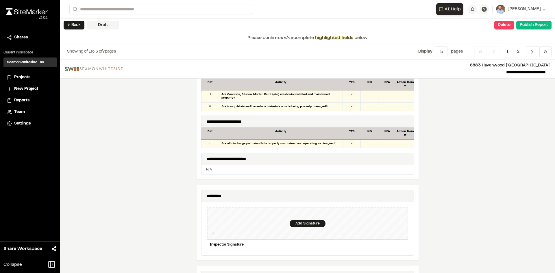
scroll to position [520, 0]
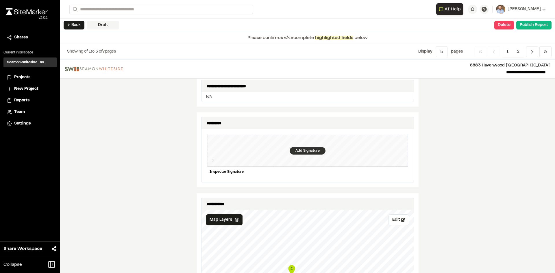
click at [309, 149] on div "Add Signature" at bounding box center [308, 151] width 36 height 8
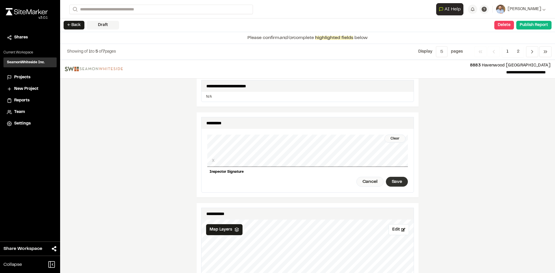
click at [392, 177] on div "Save" at bounding box center [397, 182] width 22 height 10
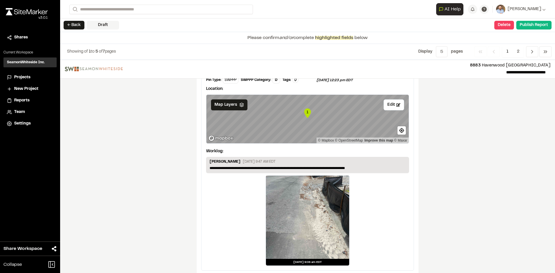
scroll to position [962, 0]
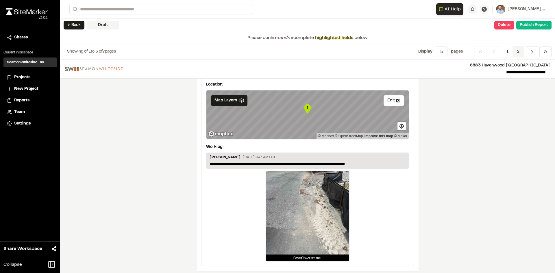
click at [517, 51] on span "2" at bounding box center [517, 51] width 11 height 11
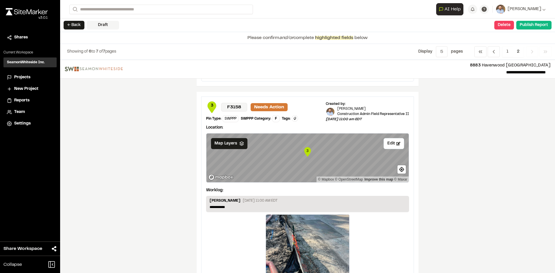
scroll to position [262, 0]
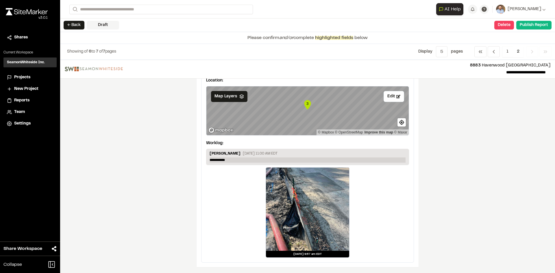
click at [240, 162] on p "**********" at bounding box center [308, 160] width 196 height 5
click at [534, 27] on button "Publish Report" at bounding box center [533, 25] width 35 height 9
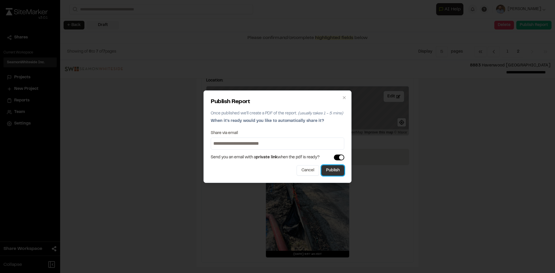
click at [338, 170] on button "Publish" at bounding box center [332, 170] width 23 height 10
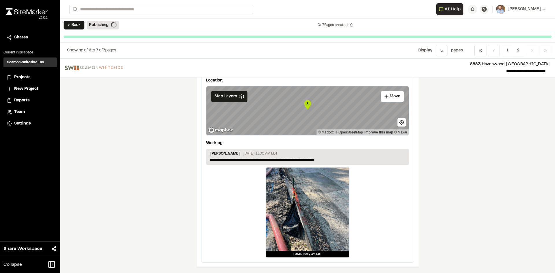
scroll to position [261, 0]
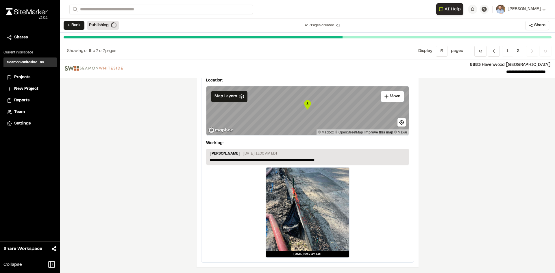
click at [26, 78] on span "Projects" at bounding box center [22, 77] width 16 height 6
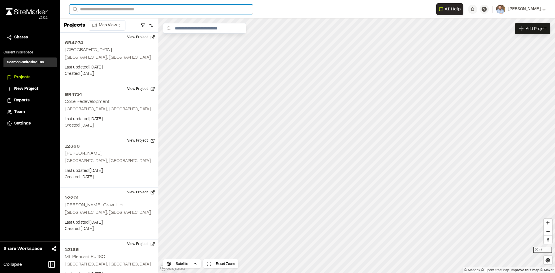
click at [89, 11] on input "Search" at bounding box center [161, 10] width 184 height 10
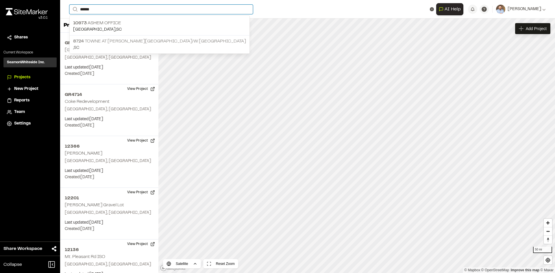
type input "*****"
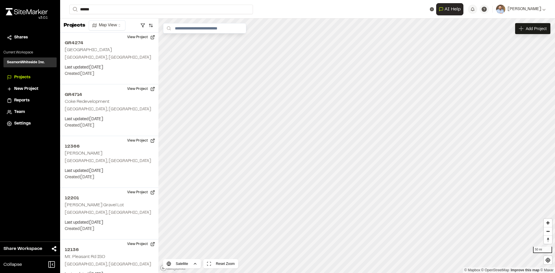
click at [134, 40] on p "8724 Towne at Cooper River R/W Extension" at bounding box center [159, 41] width 173 height 7
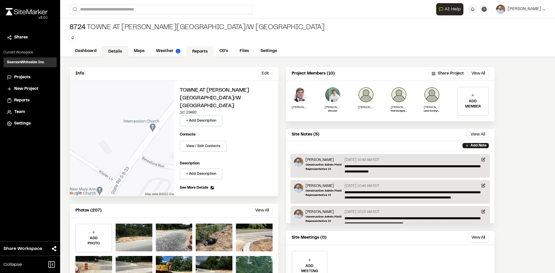
click at [197, 52] on link "Reports" at bounding box center [199, 51] width 27 height 11
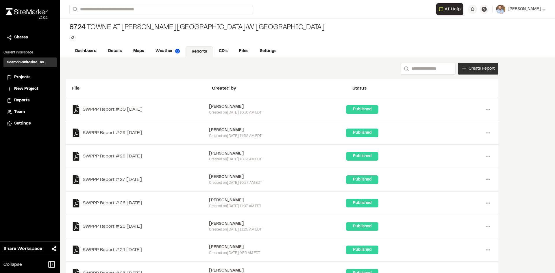
click at [486, 71] on span "Create Report" at bounding box center [482, 69] width 26 height 6
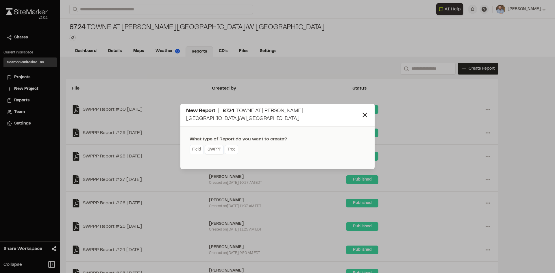
click at [215, 148] on link "SWPPP" at bounding box center [214, 149] width 19 height 9
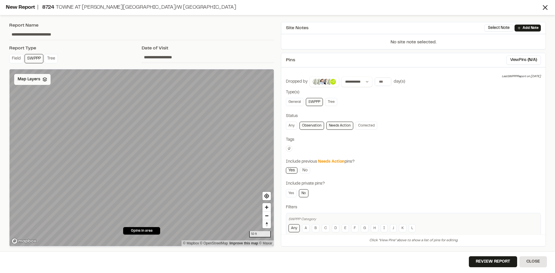
click at [34, 76] on span "Map Layers" at bounding box center [29, 79] width 23 height 6
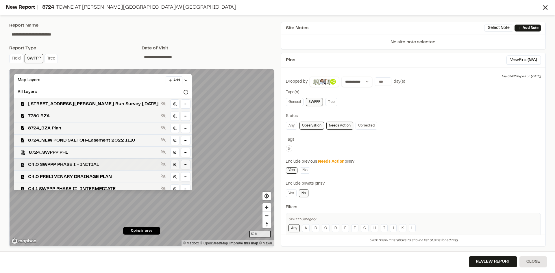
click at [107, 164] on span "C4.0 SWPPP PHASE I - INITIAL" at bounding box center [93, 164] width 131 height 7
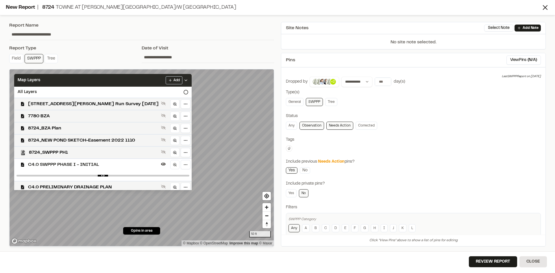
click at [188, 80] on icon at bounding box center [186, 80] width 5 height 5
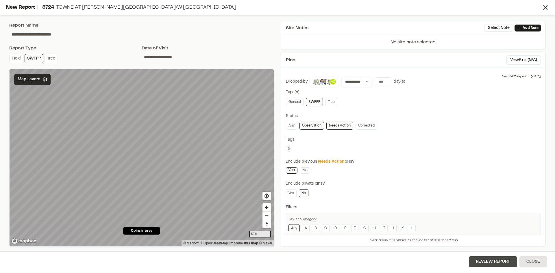
click at [494, 261] on button "Review Report" at bounding box center [493, 261] width 48 height 11
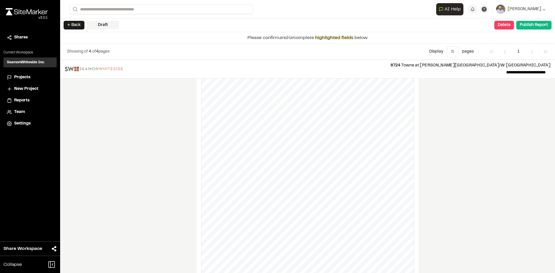
scroll to position [712, 0]
click at [192, 184] on div "**********" at bounding box center [307, 166] width 495 height 213
click at [23, 77] on span "Projects" at bounding box center [22, 77] width 16 height 6
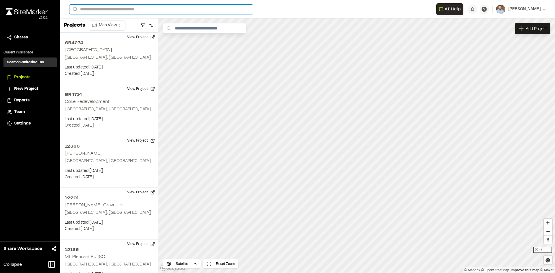
click at [99, 10] on input "Search" at bounding box center [161, 10] width 184 height 10
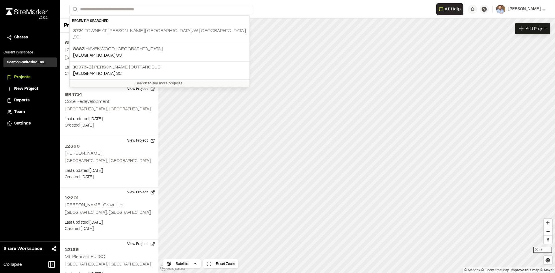
click at [118, 36] on p ", SC" at bounding box center [159, 37] width 173 height 6
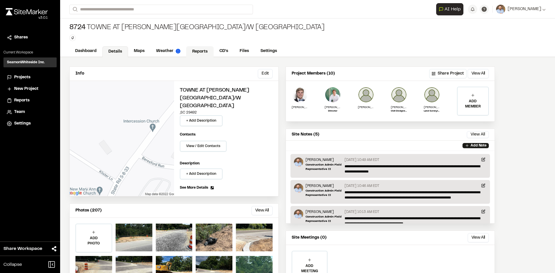
click at [202, 52] on link "Reports" at bounding box center [199, 51] width 27 height 11
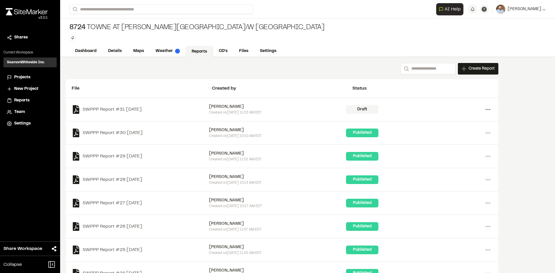
click at [488, 110] on circle at bounding box center [487, 109] width 1 height 1
click at [456, 130] on link "Delete" at bounding box center [467, 130] width 50 height 9
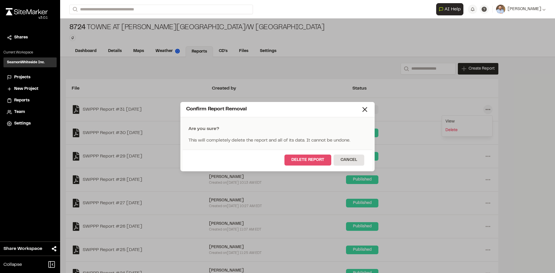
click at [310, 162] on button "Delete Report" at bounding box center [307, 160] width 47 height 11
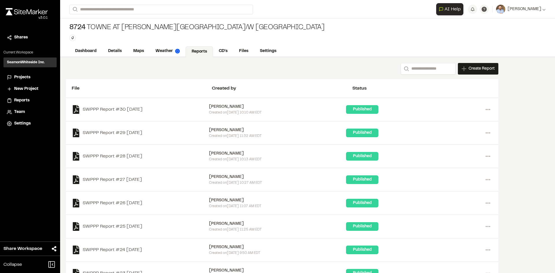
click at [27, 77] on span "Projects" at bounding box center [22, 77] width 16 height 6
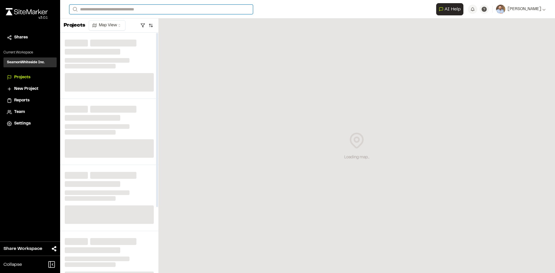
click at [112, 9] on input "Search" at bounding box center [161, 10] width 184 height 10
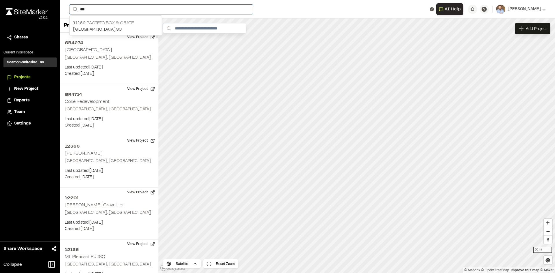
type input "***"
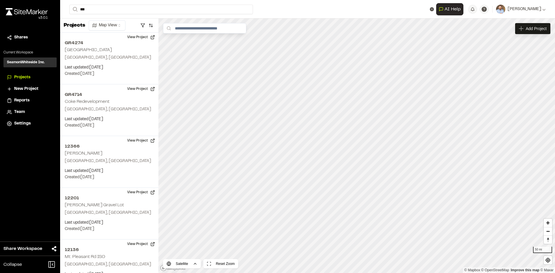
click at [110, 20] on p "11162 Pacific Box & Crate" at bounding box center [115, 23] width 85 height 7
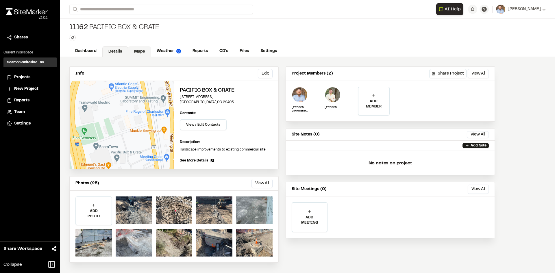
click at [142, 52] on link "Maps" at bounding box center [139, 51] width 23 height 11
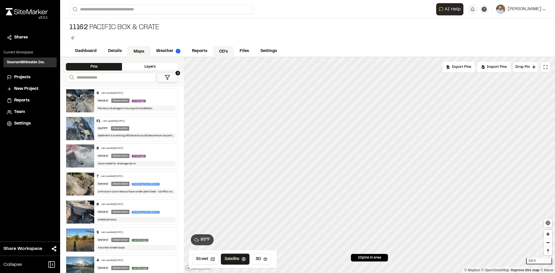
click at [223, 49] on link "CD's" at bounding box center [223, 51] width 21 height 11
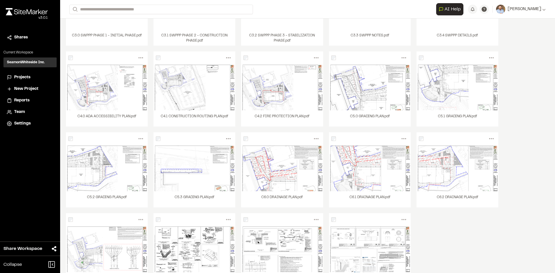
scroll to position [222, 0]
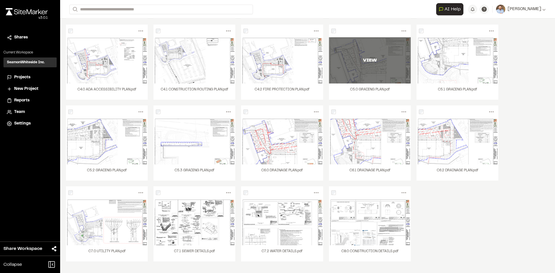
click at [379, 71] on div "VIEW" at bounding box center [370, 60] width 82 height 46
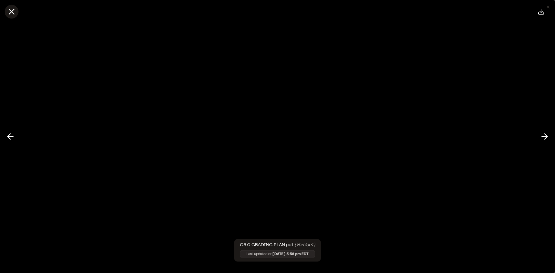
click at [7, 12] on icon at bounding box center [12, 12] width 10 height 10
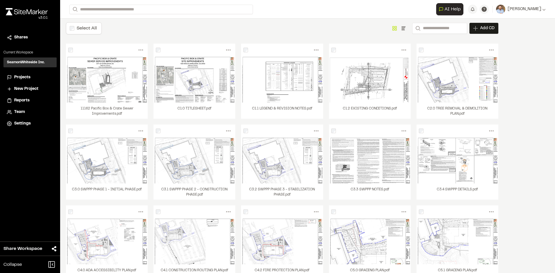
scroll to position [0, 0]
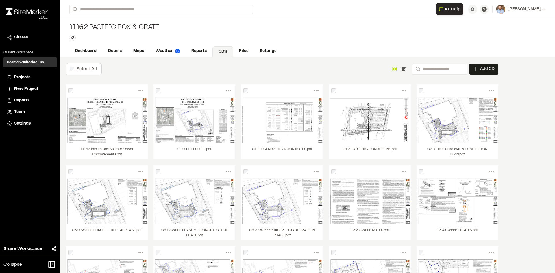
click at [23, 77] on span "Projects" at bounding box center [22, 77] width 16 height 6
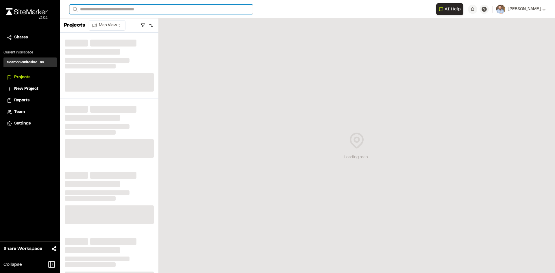
click at [107, 8] on input "Search" at bounding box center [161, 10] width 184 height 10
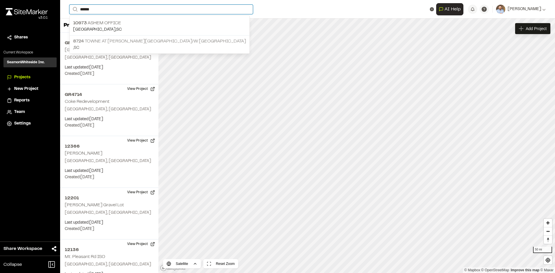
type input "*****"
click at [138, 45] on p ", SC" at bounding box center [159, 48] width 173 height 6
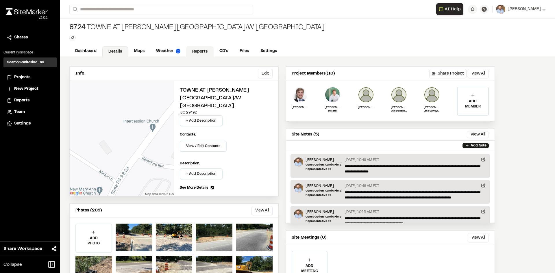
click at [197, 53] on link "Reports" at bounding box center [199, 51] width 27 height 11
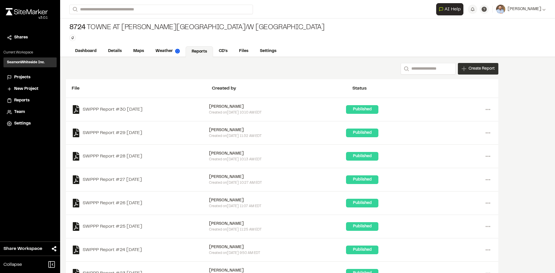
click at [475, 72] on span "Create Report" at bounding box center [482, 69] width 26 height 6
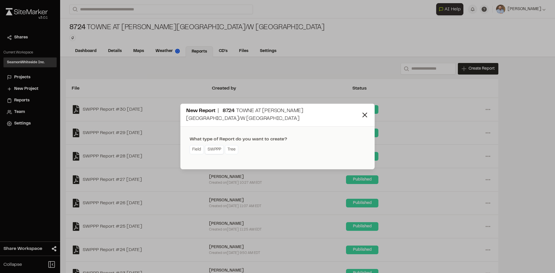
click at [220, 147] on link "SWPPP" at bounding box center [214, 149] width 19 height 9
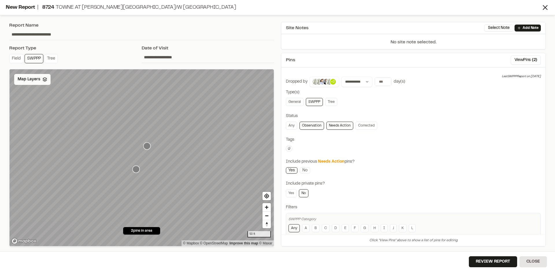
click at [35, 82] on div "Map Layers" at bounding box center [32, 79] width 36 height 11
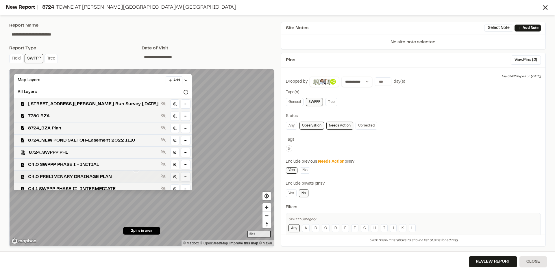
click at [79, 176] on span "C4.0 PRELIMINARY DRAINAGE PLAN" at bounding box center [93, 176] width 131 height 7
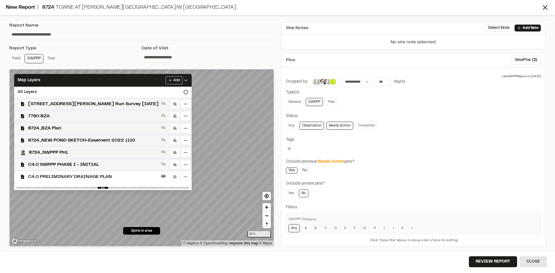
click at [55, 179] on span "C4.0 PRELIMINARY DRAINAGE PLAN" at bounding box center [93, 176] width 131 height 7
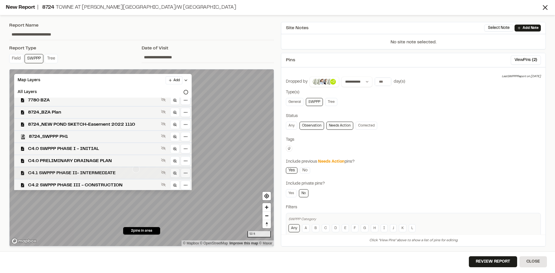
scroll to position [29, 0]
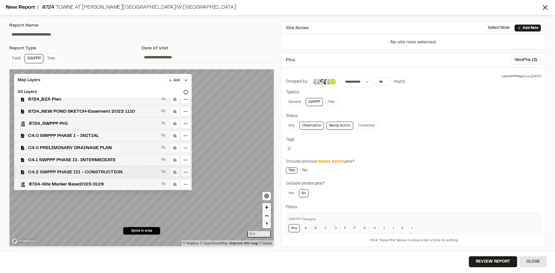
click at [90, 173] on span "C4.2 SWPPP PHASE III - CONSTRUCTION" at bounding box center [93, 172] width 131 height 7
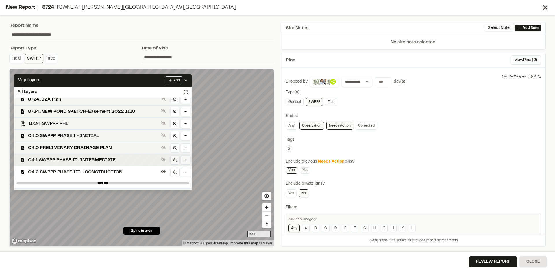
click at [103, 160] on span "C4.1 SWPPP PHASE II- INTERMEDIATE" at bounding box center [93, 160] width 131 height 7
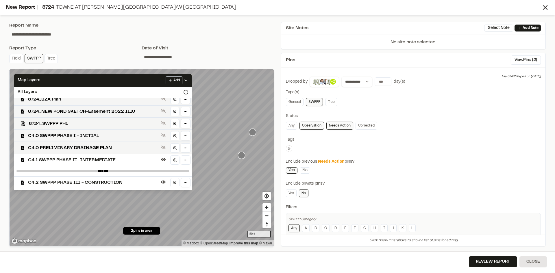
click at [101, 183] on span "C4.2 SWPPP PHASE III - CONSTRUCTION" at bounding box center [93, 182] width 131 height 7
click at [101, 159] on span "C4.1 SWPPP PHASE II- INTERMEDIATE" at bounding box center [93, 160] width 131 height 7
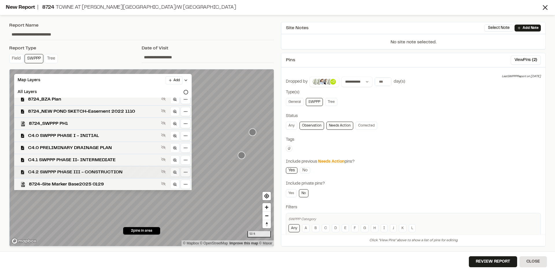
click at [101, 173] on span "C4.2 SWPPP PHASE III - CONSTRUCTION" at bounding box center [93, 172] width 131 height 7
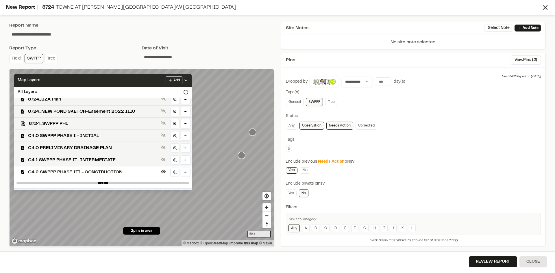
click at [188, 80] on icon at bounding box center [186, 80] width 5 height 5
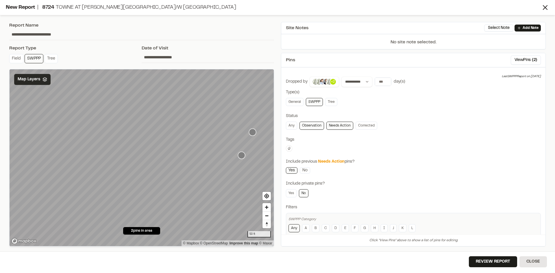
scroll to position [0, 0]
click at [501, 266] on button "Review Report" at bounding box center [493, 261] width 48 height 11
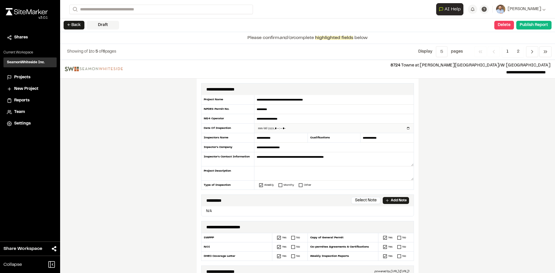
click at [406, 131] on input "datetime-local" at bounding box center [333, 128] width 159 height 9
click at [406, 128] on input "datetime-local" at bounding box center [333, 128] width 159 height 9
click at [405, 129] on input "datetime-local" at bounding box center [333, 128] width 159 height 9
type input "**********"
click at [174, 189] on div "**********" at bounding box center [307, 166] width 495 height 213
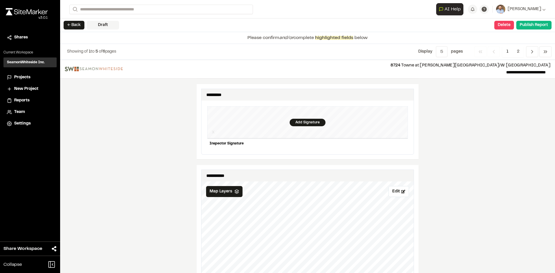
scroll to position [549, 0]
click at [303, 120] on div "Add Signature" at bounding box center [308, 122] width 36 height 8
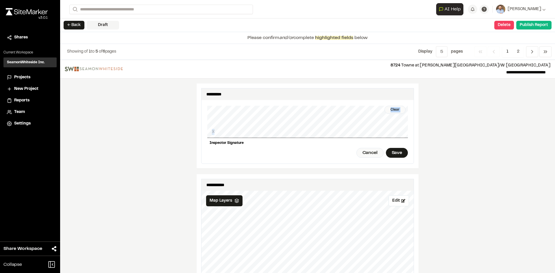
click at [306, 130] on div "Clear X Inspector Signature Cancel Save" at bounding box center [307, 132] width 201 height 64
click at [299, 135] on div "Clear X Inspector Signature Cancel Save" at bounding box center [307, 132] width 201 height 64
click at [388, 106] on div "Clear X Inspector Signature Cancel Save" at bounding box center [307, 132] width 201 height 64
click at [392, 106] on div "Clear" at bounding box center [394, 110] width 21 height 8
click at [275, 125] on div "Clear X Inspector Signature Cancel Save" at bounding box center [307, 132] width 201 height 64
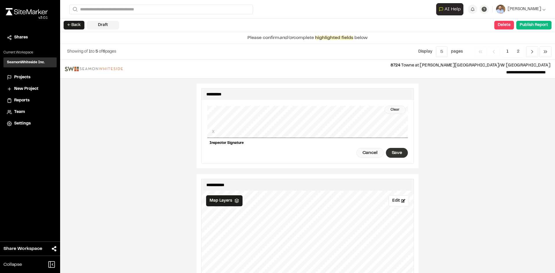
click at [396, 148] on div "Save" at bounding box center [397, 153] width 22 height 10
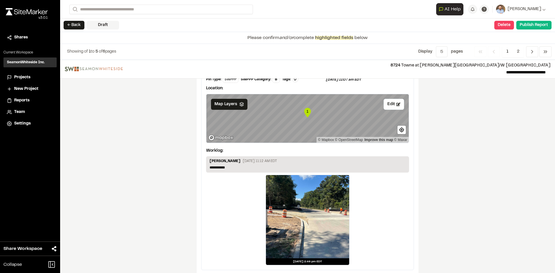
scroll to position [962, 0]
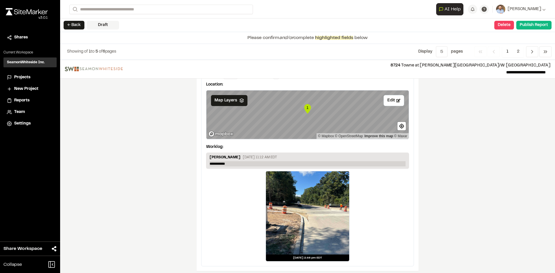
click at [236, 161] on p "**********" at bounding box center [308, 163] width 196 height 5
click at [515, 50] on span "2" at bounding box center [517, 51] width 11 height 11
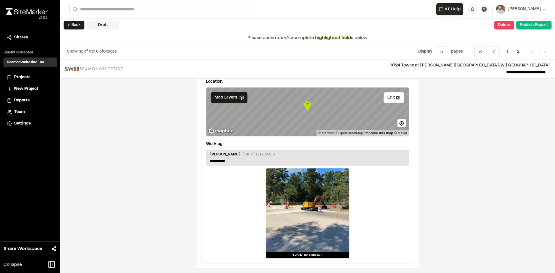
scroll to position [34, 0]
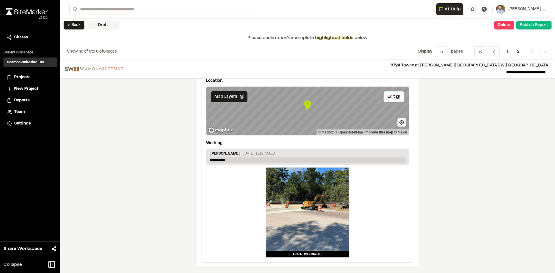
click at [232, 161] on p "**********" at bounding box center [308, 160] width 196 height 5
click at [234, 158] on p "**********" at bounding box center [308, 160] width 196 height 5
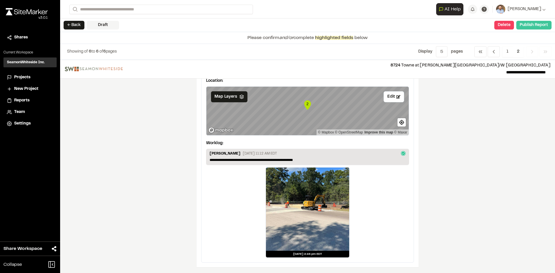
click at [532, 24] on button "Publish Report" at bounding box center [533, 25] width 35 height 9
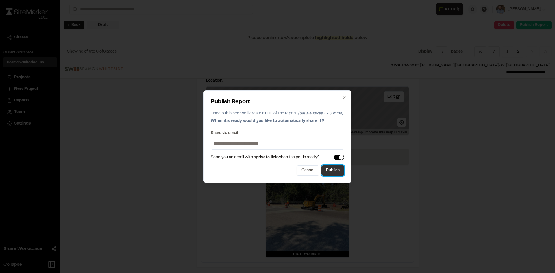
click at [335, 173] on button "Publish" at bounding box center [332, 170] width 23 height 10
click at [335, 173] on div at bounding box center [307, 210] width 83 height 83
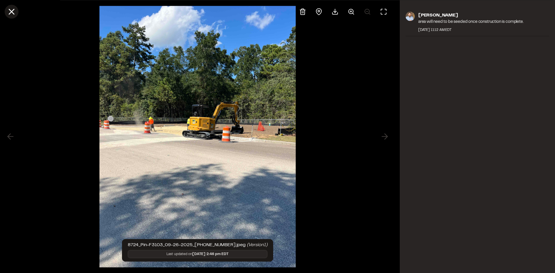
click at [12, 10] on icon at bounding box center [12, 12] width 10 height 10
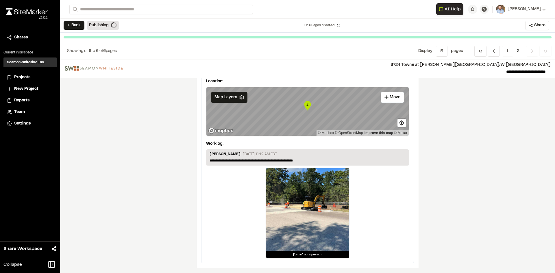
click at [27, 73] on li "Projects" at bounding box center [29, 77] width 53 height 11
click at [27, 77] on span "Projects" at bounding box center [22, 77] width 16 height 6
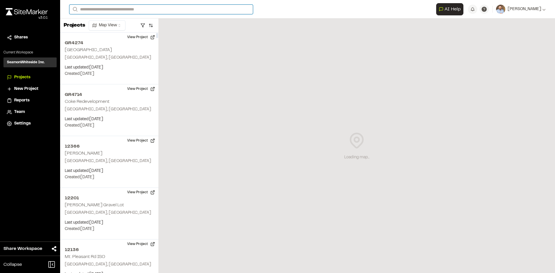
click at [101, 9] on input "Search" at bounding box center [161, 10] width 184 height 10
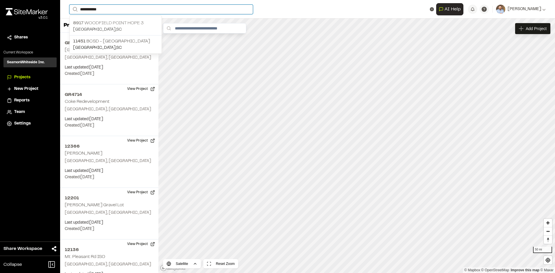
type input "**********"
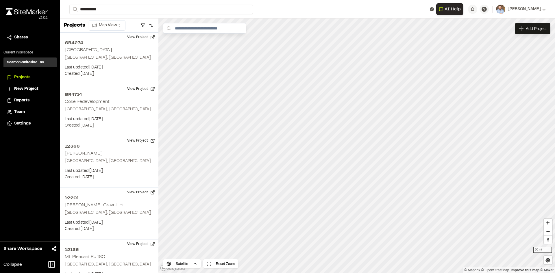
click at [127, 26] on p "8917 Woodfield Point Hope 3" at bounding box center [115, 23] width 85 height 7
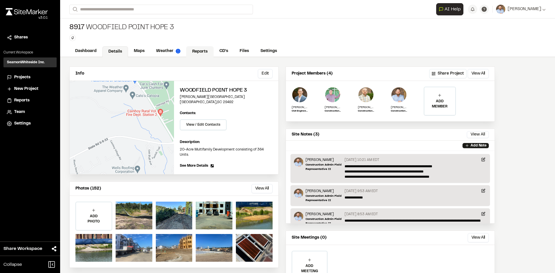
click at [199, 50] on link "Reports" at bounding box center [199, 51] width 27 height 11
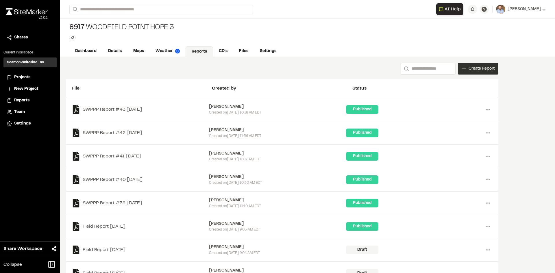
click at [473, 72] on span "Create Report" at bounding box center [482, 69] width 26 height 6
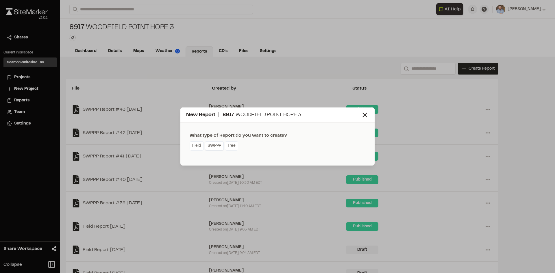
click at [211, 148] on link "SWPPP" at bounding box center [214, 145] width 19 height 9
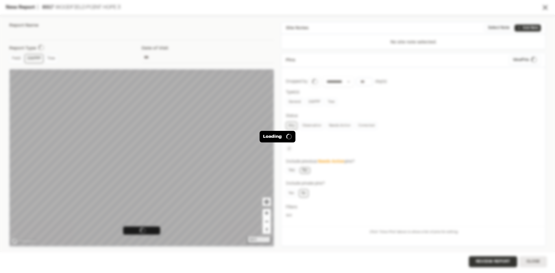
type input "**********"
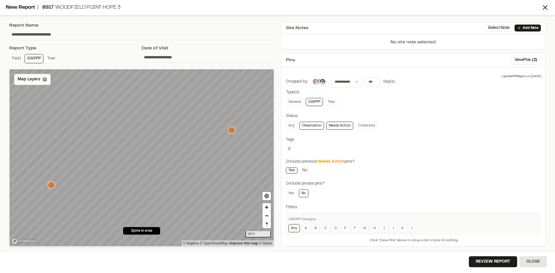
click at [38, 83] on div "Map Layers" at bounding box center [32, 79] width 36 height 11
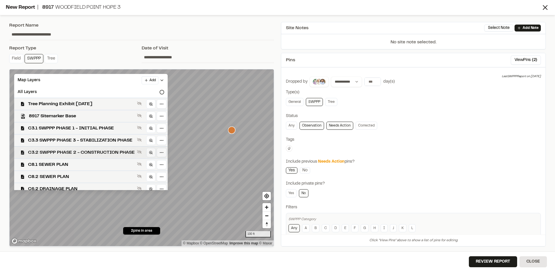
click at [93, 151] on span "C3.2 SWPPP PHASE 2 - CONSTRUCTION PHASE" at bounding box center [81, 152] width 107 height 7
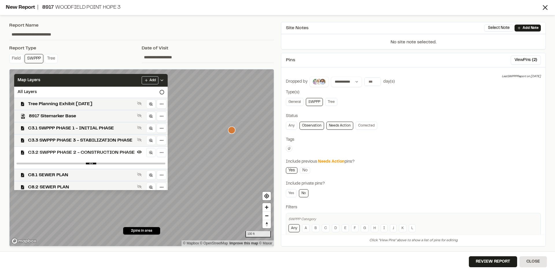
click at [164, 79] on icon at bounding box center [162, 80] width 5 height 5
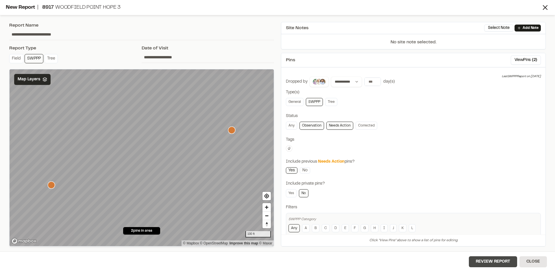
click at [497, 265] on button "Review Report" at bounding box center [493, 261] width 48 height 11
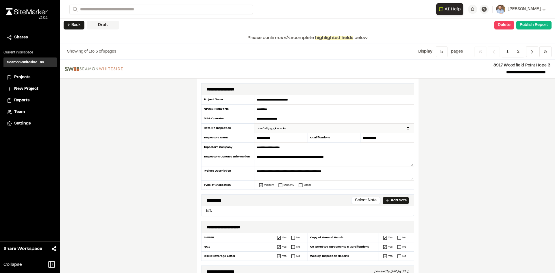
click at [406, 129] on input "datetime-local" at bounding box center [333, 128] width 159 height 9
type input "**********"
click at [175, 180] on div "**********" at bounding box center [307, 166] width 495 height 213
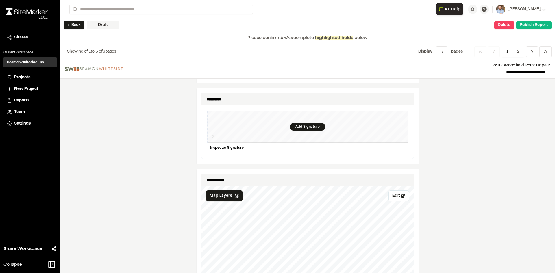
scroll to position [549, 0]
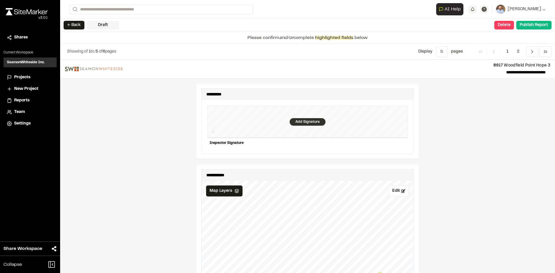
click at [303, 119] on div "Add Signature" at bounding box center [308, 122] width 36 height 8
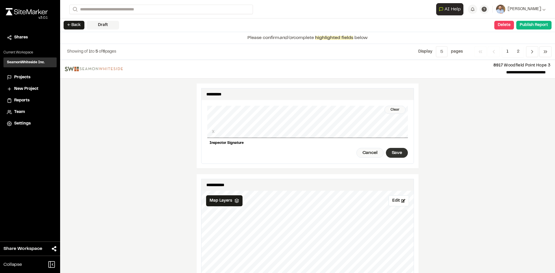
click at [398, 152] on div "Save" at bounding box center [397, 153] width 22 height 10
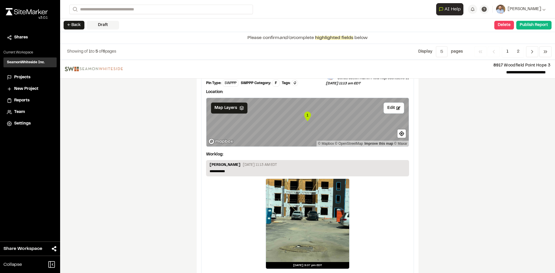
scroll to position [962, 0]
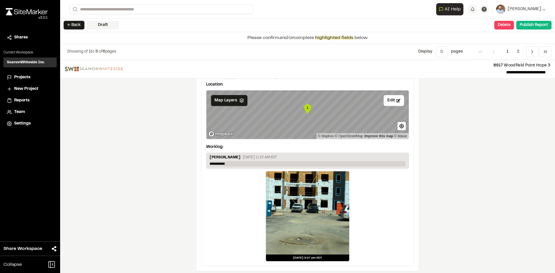
click at [232, 161] on p "**********" at bounding box center [308, 163] width 196 height 5
click at [518, 51] on span "2" at bounding box center [517, 51] width 11 height 11
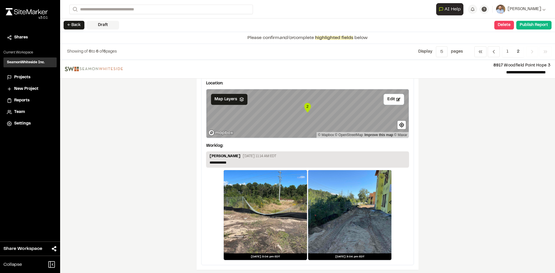
scroll to position [34, 0]
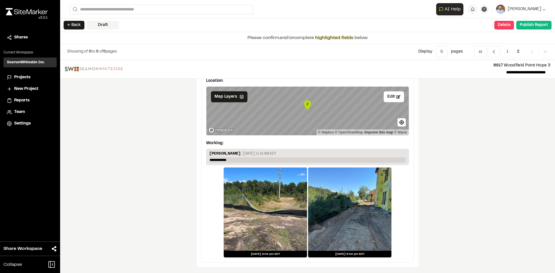
click at [234, 161] on p "**********" at bounding box center [308, 160] width 196 height 5
click at [235, 160] on p "**********" at bounding box center [308, 160] width 196 height 5
drag, startPoint x: 518, startPoint y: 51, endPoint x: 521, endPoint y: 49, distance: 3.7
click at [519, 51] on span "2" at bounding box center [517, 51] width 11 height 11
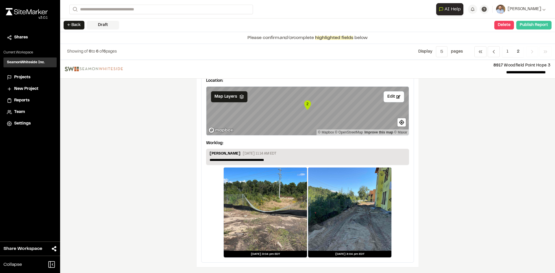
click at [536, 27] on button "Publish Report" at bounding box center [533, 25] width 35 height 9
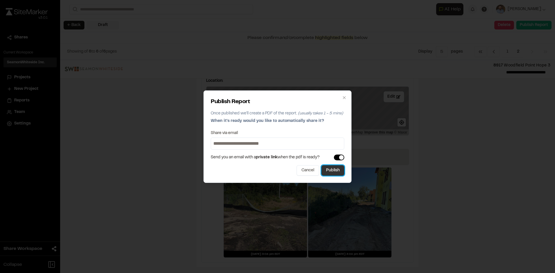
click at [332, 172] on button "Publish" at bounding box center [332, 170] width 23 height 10
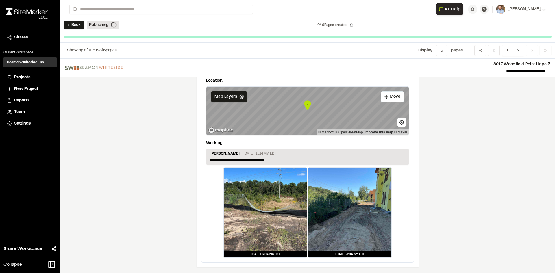
scroll to position [33, 0]
click at [25, 77] on span "Projects" at bounding box center [22, 77] width 16 height 6
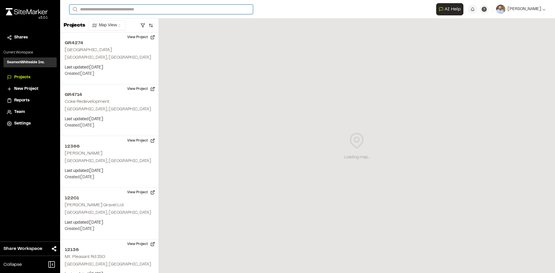
click at [114, 10] on input "Search" at bounding box center [161, 10] width 184 height 10
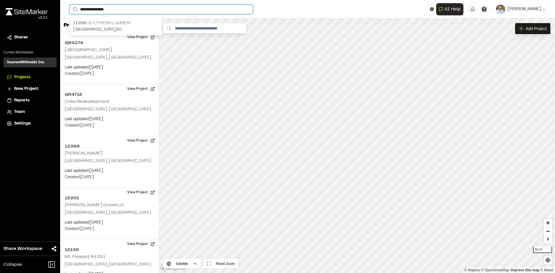
type input "**********"
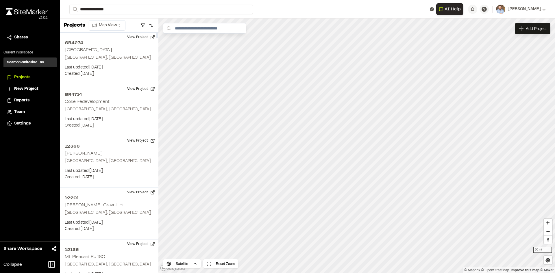
click at [119, 23] on p "11266 Southern Lumber" at bounding box center [115, 23] width 85 height 7
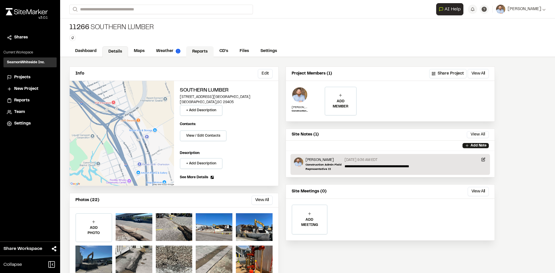
click at [197, 50] on link "Reports" at bounding box center [199, 51] width 27 height 11
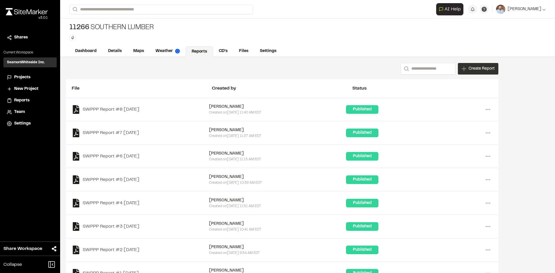
click at [480, 69] on span "Create Report" at bounding box center [482, 69] width 26 height 6
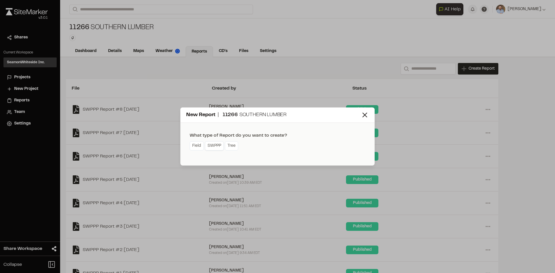
click at [216, 148] on link "SWPPP" at bounding box center [214, 145] width 19 height 9
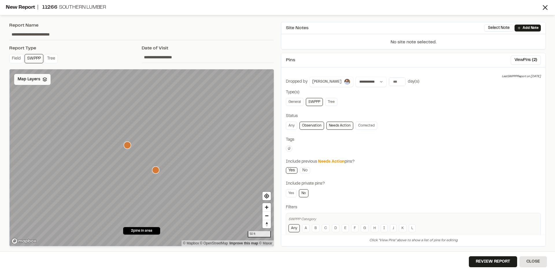
click at [37, 81] on span "Map Layers" at bounding box center [29, 79] width 23 height 6
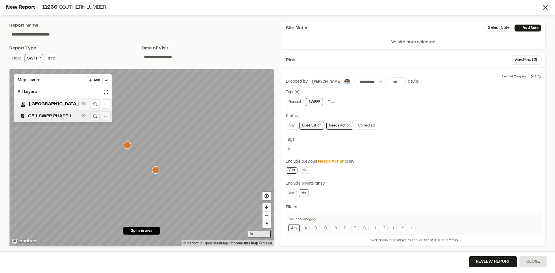
click at [55, 116] on span "C3.1 SWPP PHASE 1" at bounding box center [53, 116] width 51 height 7
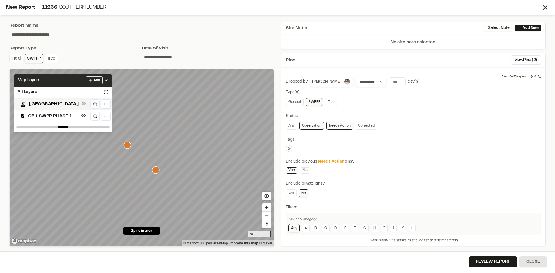
click at [108, 79] on icon at bounding box center [106, 80] width 5 height 5
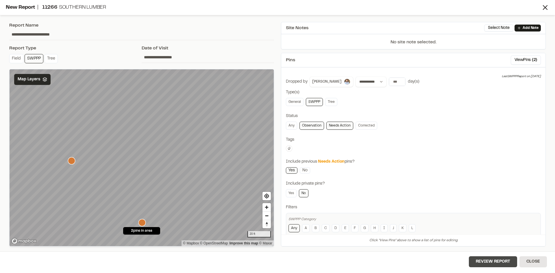
click at [490, 263] on button "Review Report" at bounding box center [493, 261] width 48 height 11
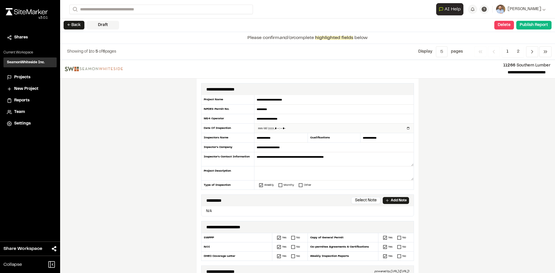
click at [406, 129] on input "datetime-local" at bounding box center [333, 128] width 159 height 9
type input "**********"
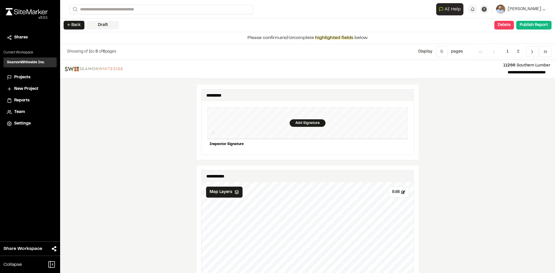
scroll to position [578, 0]
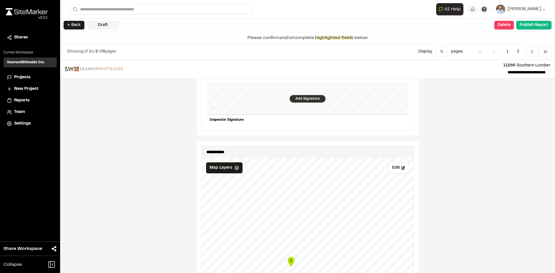
click at [302, 95] on div "Add Signature" at bounding box center [308, 99] width 36 height 8
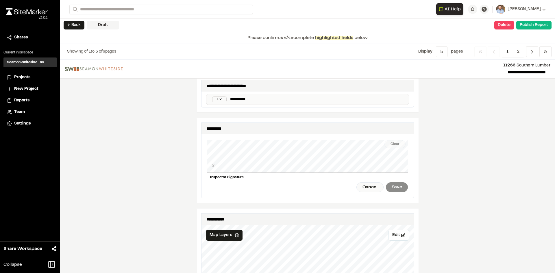
scroll to position [520, 0]
click at [397, 140] on div "Clear" at bounding box center [394, 144] width 21 height 8
click at [390, 144] on div "Clear" at bounding box center [394, 144] width 21 height 8
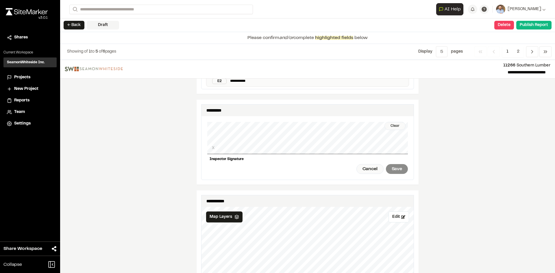
scroll to position [549, 0]
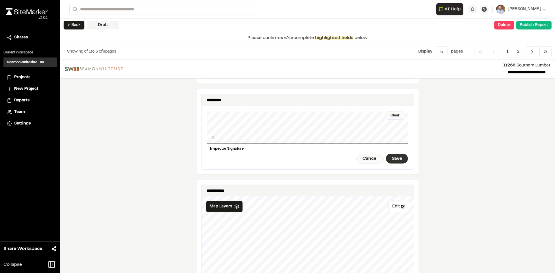
click at [393, 157] on div "Save" at bounding box center [397, 159] width 22 height 10
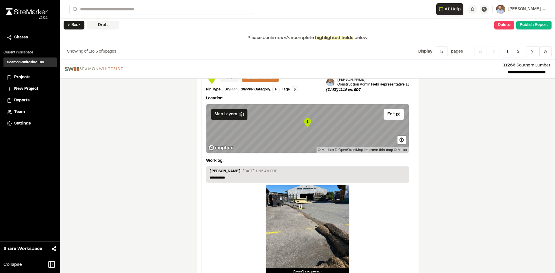
scroll to position [968, 0]
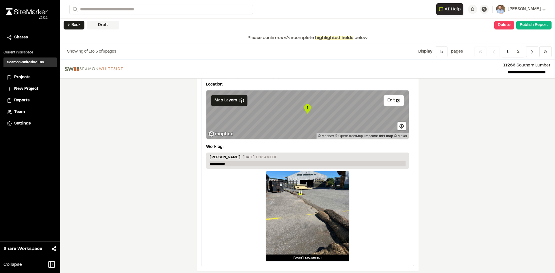
click at [237, 161] on p "**********" at bounding box center [308, 163] width 196 height 5
click at [519, 52] on span "2" at bounding box center [517, 51] width 11 height 11
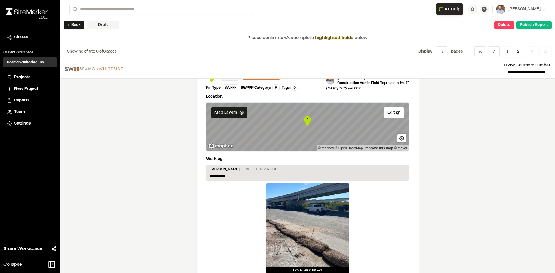
scroll to position [34, 0]
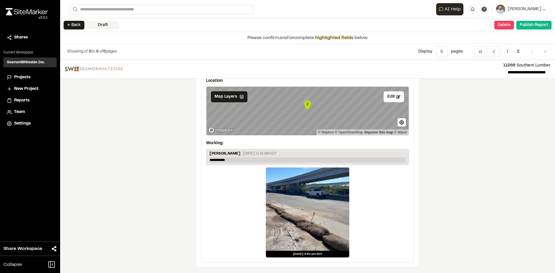
click at [232, 158] on p "**********" at bounding box center [308, 160] width 196 height 5
click at [217, 158] on p at bounding box center [308, 160] width 196 height 5
click at [530, 26] on button "Publish Report" at bounding box center [533, 25] width 35 height 9
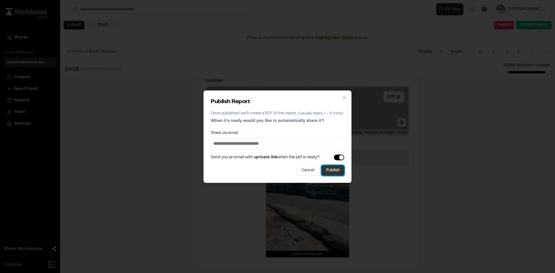
click at [329, 172] on button "Publish" at bounding box center [332, 170] width 23 height 10
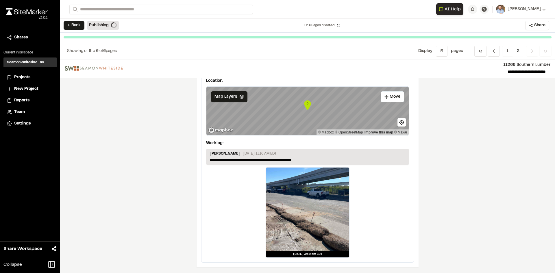
click at [23, 78] on span "Projects" at bounding box center [22, 77] width 16 height 6
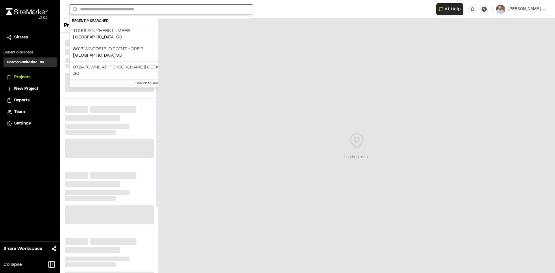
click at [105, 10] on input "Search" at bounding box center [161, 10] width 184 height 10
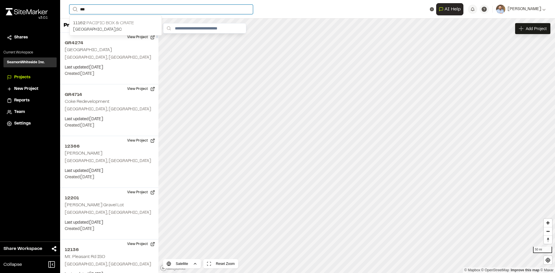
type input "***"
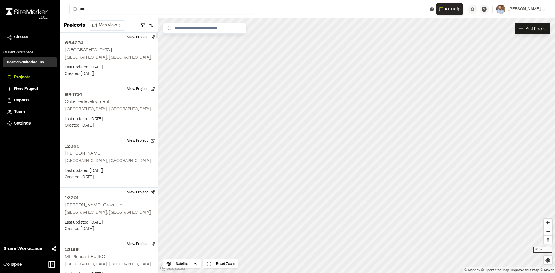
click at [122, 21] on p "11162 Pacific Box & Crate" at bounding box center [115, 23] width 85 height 7
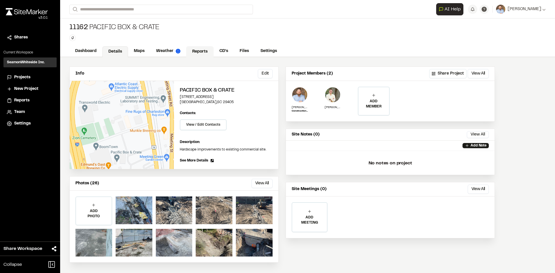
click at [200, 51] on link "Reports" at bounding box center [199, 51] width 27 height 11
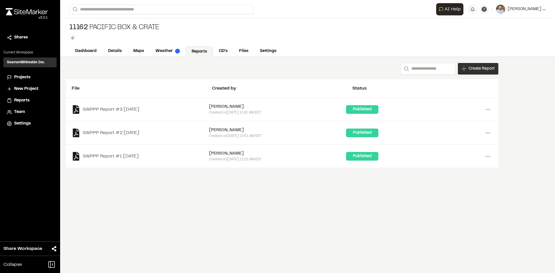
click at [476, 72] on div "Create Report" at bounding box center [478, 69] width 40 height 12
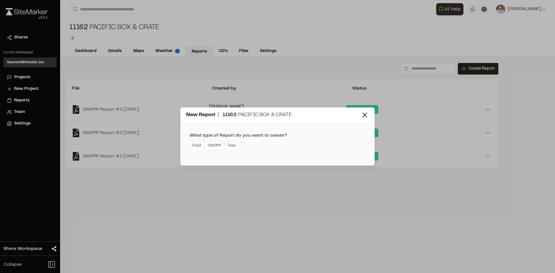
click at [216, 149] on link "SWPPP" at bounding box center [214, 145] width 19 height 9
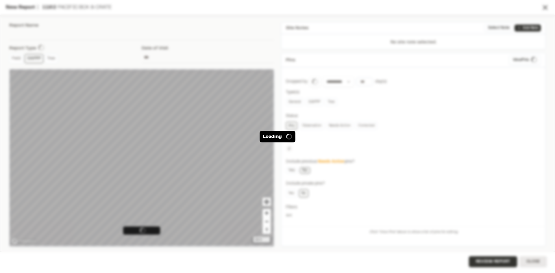
type input "**********"
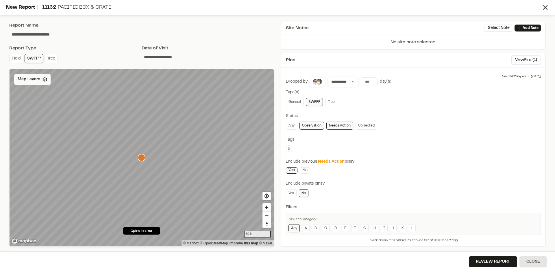
click at [34, 81] on span "Map Layers" at bounding box center [29, 79] width 23 height 6
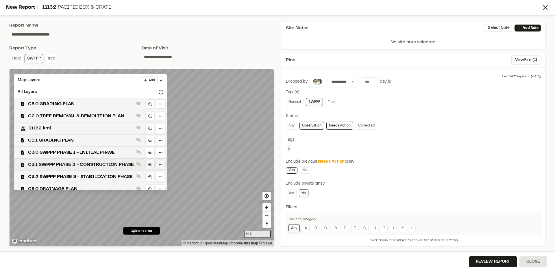
click at [106, 164] on span "C3.1 SWPPP PHASE 2 - CONSTRUCTION PHASE" at bounding box center [81, 164] width 106 height 7
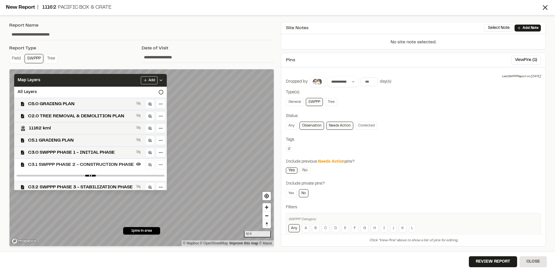
click at [163, 78] on div "Add" at bounding box center [152, 80] width 23 height 8
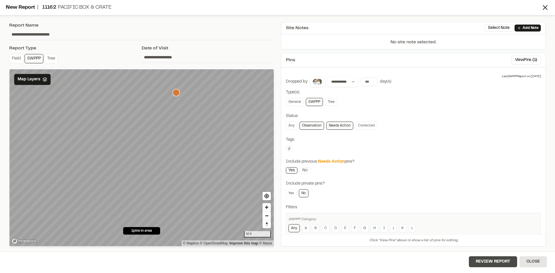
click at [496, 264] on button "Review Report" at bounding box center [493, 261] width 48 height 11
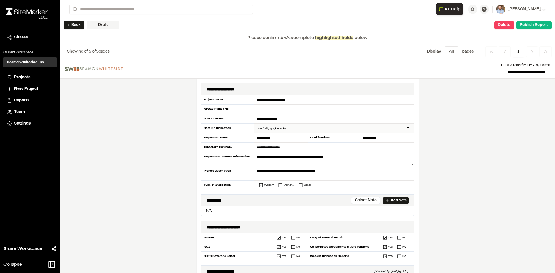
click at [407, 128] on input "datetime-local" at bounding box center [333, 128] width 159 height 9
type input "**********"
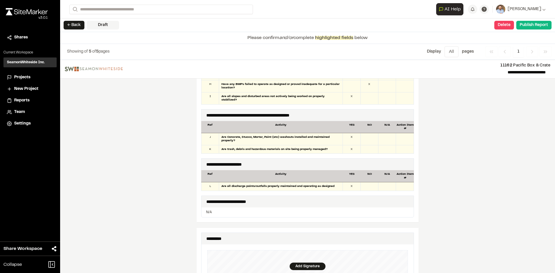
scroll to position [520, 0]
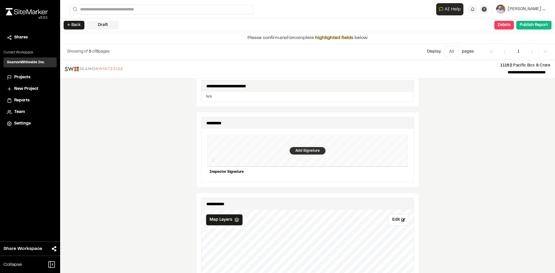
click at [302, 147] on div "Add Signature" at bounding box center [308, 151] width 36 height 8
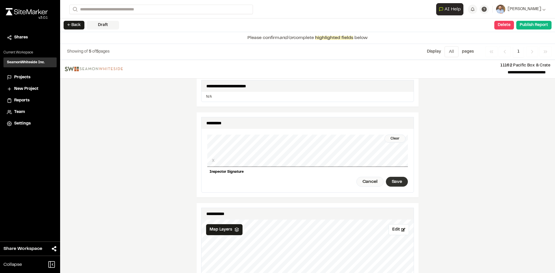
click at [399, 177] on div "Save" at bounding box center [397, 182] width 22 height 10
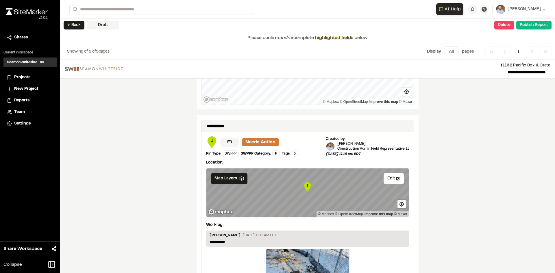
scroll to position [962, 0]
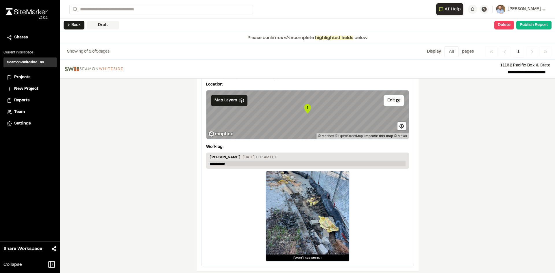
click at [234, 161] on p "**********" at bounding box center [308, 163] width 196 height 5
click at [536, 26] on button "Publish Report" at bounding box center [533, 25] width 35 height 9
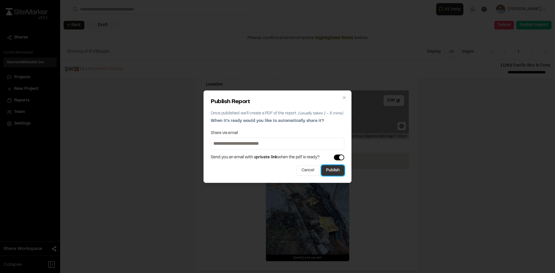
click at [334, 170] on button "Publish" at bounding box center [332, 170] width 23 height 10
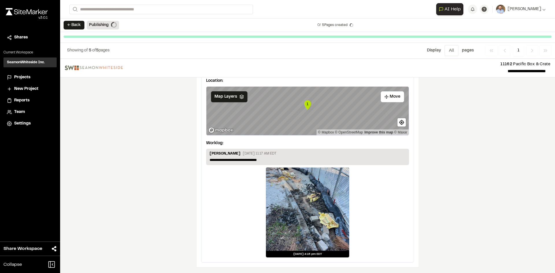
scroll to position [944, 0]
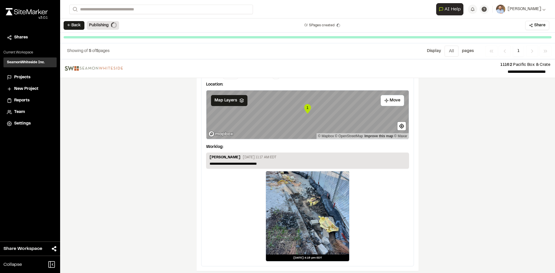
click at [26, 76] on span "Projects" at bounding box center [22, 77] width 16 height 6
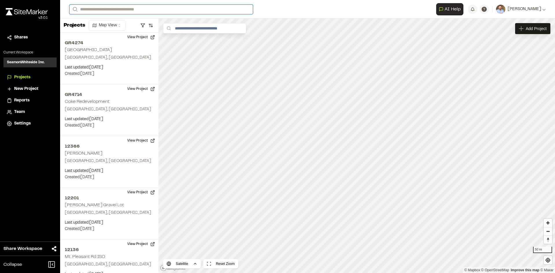
click at [104, 11] on input "Search" at bounding box center [161, 10] width 184 height 10
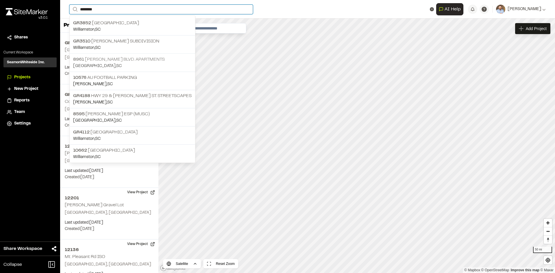
type input "*******"
click at [126, 62] on p "8961 William E. Murray Blvd. Apartments" at bounding box center [132, 59] width 119 height 7
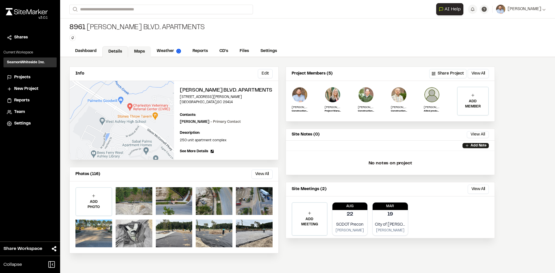
click at [144, 49] on link "Maps" at bounding box center [139, 51] width 23 height 11
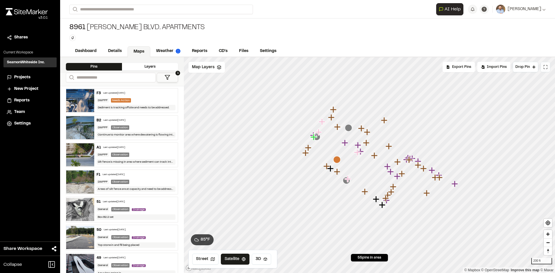
click at [545, 66] on icon at bounding box center [545, 67] width 5 height 5
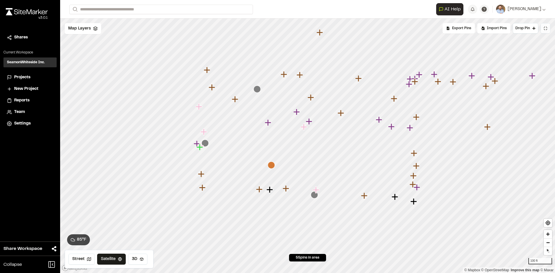
click at [304, 127] on icon "Map marker" at bounding box center [304, 127] width 6 height 6
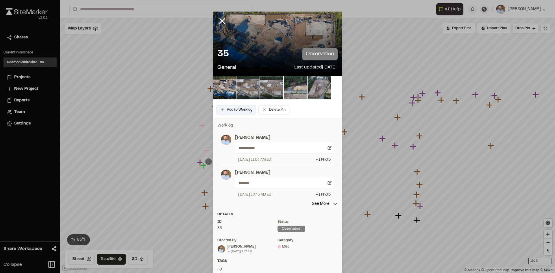
click at [243, 111] on button "Add to Worklog" at bounding box center [236, 109] width 40 height 9
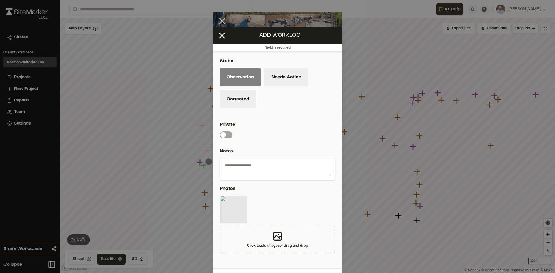
scroll to position [17, 0]
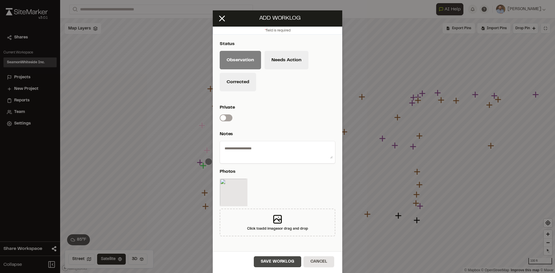
click at [283, 263] on button "Save Worklog" at bounding box center [277, 261] width 47 height 11
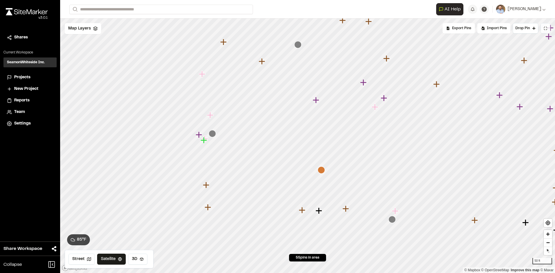
click at [321, 170] on icon "Map marker" at bounding box center [321, 169] width 7 height 7
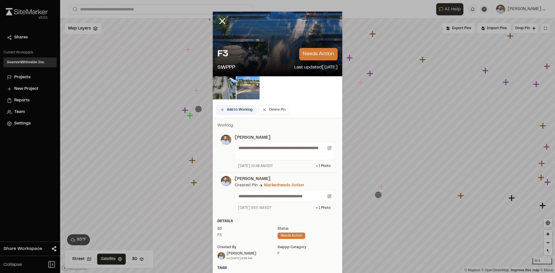
click at [240, 105] on div "Add to Worklog Delete Pin" at bounding box center [277, 110] width 129 height 16
click at [244, 112] on button "Add to Worklog" at bounding box center [236, 109] width 40 height 9
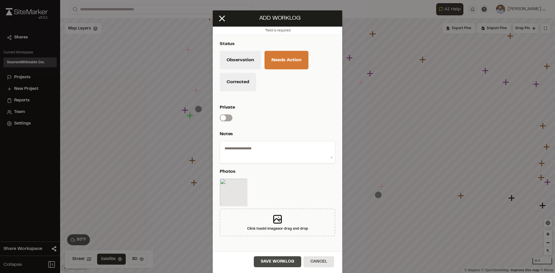
click at [289, 263] on button "Save Worklog" at bounding box center [277, 261] width 47 height 11
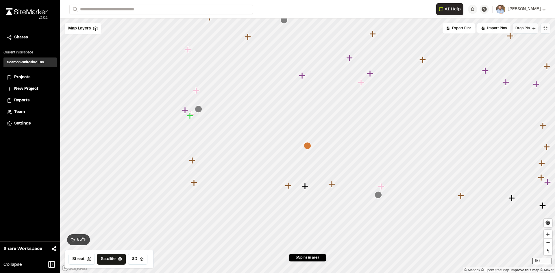
click at [527, 28] on span "Drop Pin" at bounding box center [522, 28] width 14 height 5
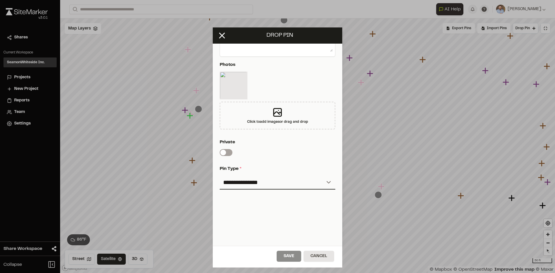
scroll to position [125, 0]
click at [245, 177] on select "**********" at bounding box center [278, 182] width 116 height 14
select select "*"
click at [220, 175] on select "**********" at bounding box center [278, 182] width 116 height 14
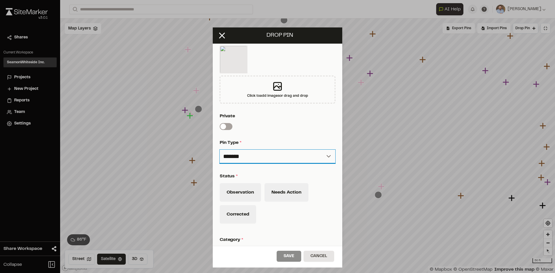
scroll to position [182, 0]
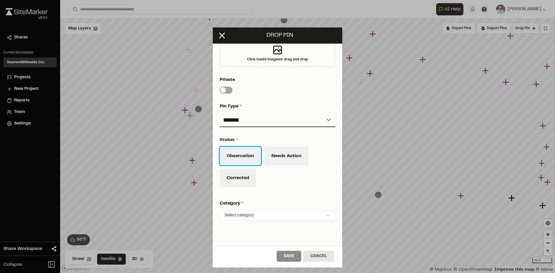
click at [250, 157] on button "Observation" at bounding box center [240, 156] width 41 height 18
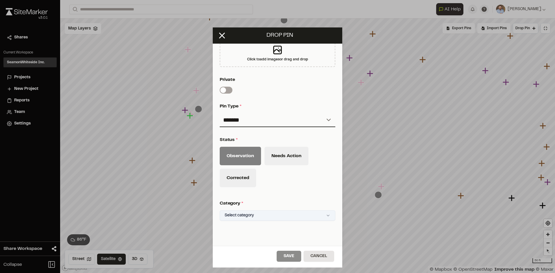
click at [325, 214] on html "Close sidebar v 3.0.1 Shares Current Workspace SeamonWhiteside Inc. SI Projects…" at bounding box center [277, 136] width 555 height 273
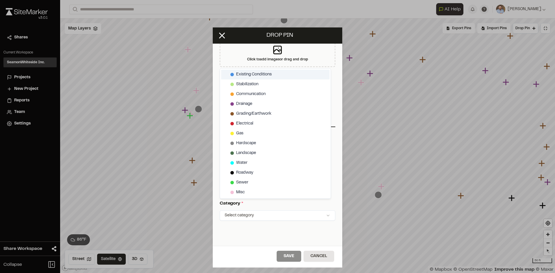
click at [247, 71] on span "Existing Conditions" at bounding box center [254, 74] width 36 height 6
click at [292, 257] on html "Close sidebar v 3.0.1 Shares Current Workspace SeamonWhiteside Inc. SI Projects…" at bounding box center [277, 136] width 555 height 273
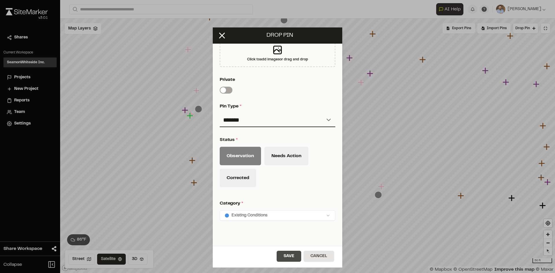
click at [295, 256] on button "Save" at bounding box center [289, 256] width 25 height 11
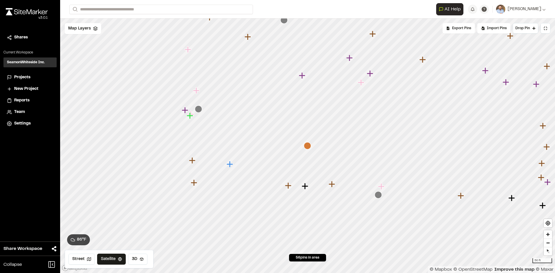
click at [379, 196] on icon "Map marker" at bounding box center [378, 194] width 7 height 7
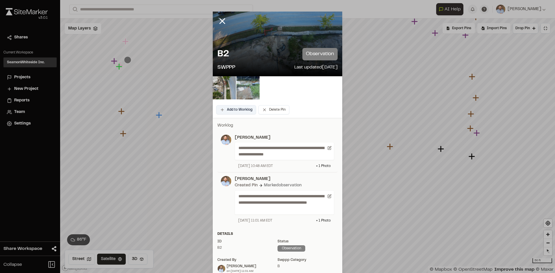
click at [238, 112] on button "Add to Worklog" at bounding box center [236, 109] width 40 height 9
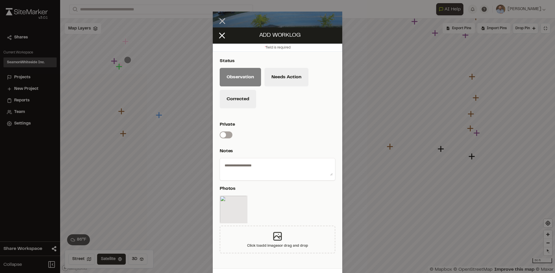
scroll to position [17, 0]
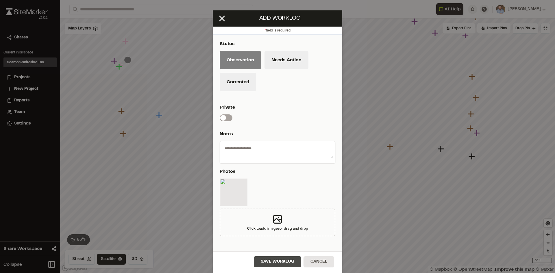
click at [285, 263] on button "Save Worklog" at bounding box center [277, 261] width 47 height 11
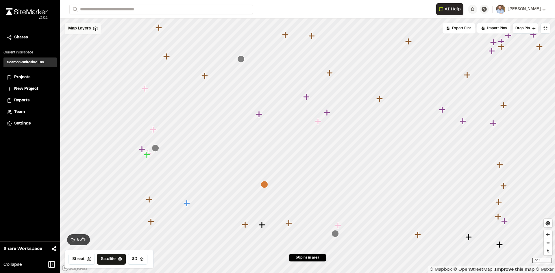
click at [84, 31] on span "Map Layers" at bounding box center [79, 28] width 23 height 6
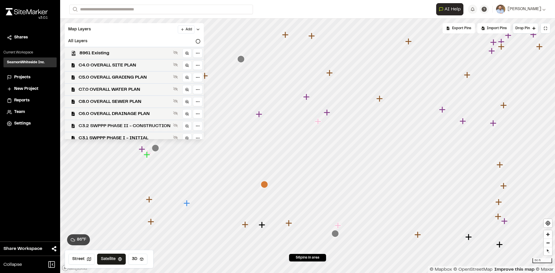
scroll to position [17, 0]
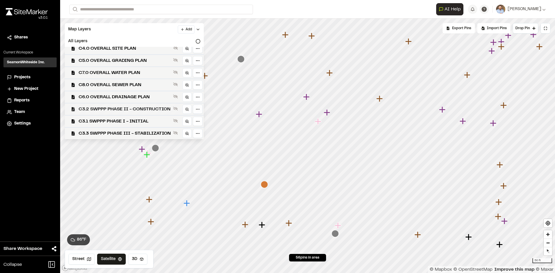
click at [133, 107] on span "C3.2 SWPPP PHASE II - CONSTRUCTION" at bounding box center [125, 109] width 92 height 7
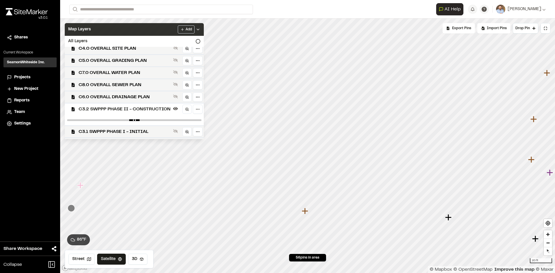
click at [199, 29] on polyline at bounding box center [198, 29] width 2 height 1
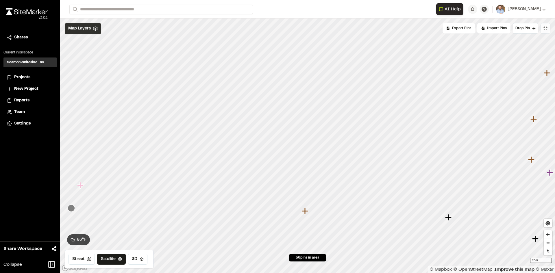
click at [548, 28] on button at bounding box center [546, 28] width 10 height 10
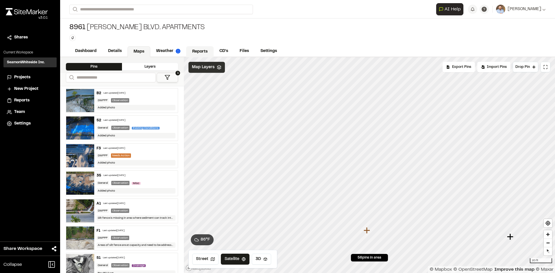
click at [202, 53] on link "Reports" at bounding box center [199, 51] width 27 height 11
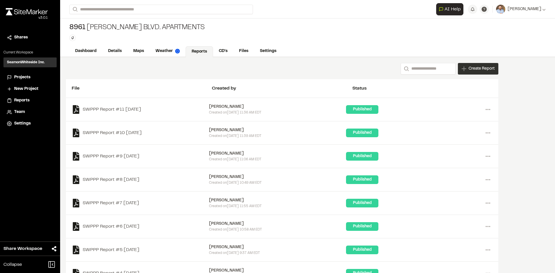
click at [479, 72] on div "Create Report" at bounding box center [478, 69] width 40 height 12
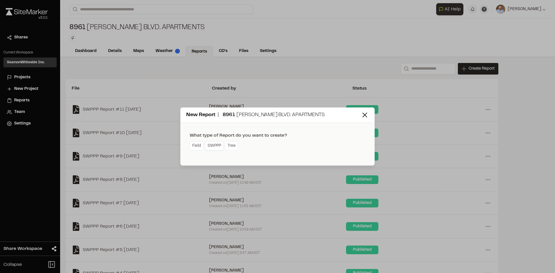
click at [212, 148] on link "SWPPP" at bounding box center [214, 145] width 19 height 9
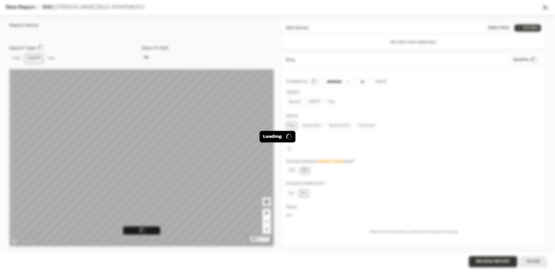
type input "**********"
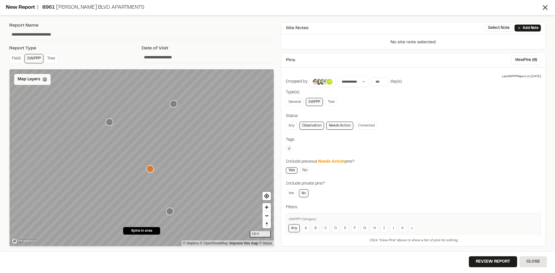
click at [39, 79] on span "Map Layers" at bounding box center [29, 79] width 23 height 6
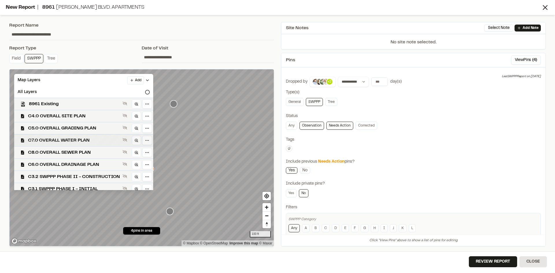
click at [73, 138] on span "C7.0 OVERALL WATER PLAN" at bounding box center [74, 140] width 92 height 7
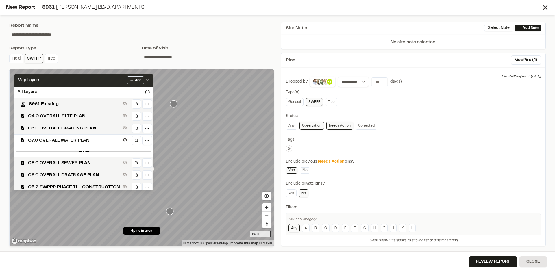
click at [150, 79] on icon at bounding box center [147, 80] width 5 height 5
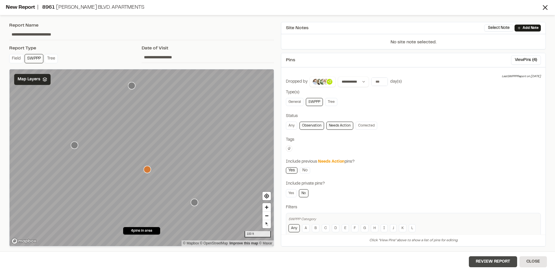
click at [494, 265] on button "Review Report" at bounding box center [493, 261] width 48 height 11
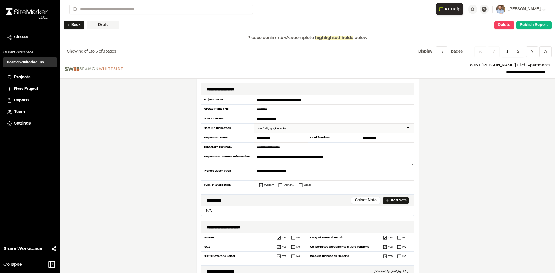
click at [407, 128] on input "datetime-local" at bounding box center [333, 128] width 159 height 9
type input "**********"
click at [182, 181] on div "**********" at bounding box center [307, 166] width 495 height 213
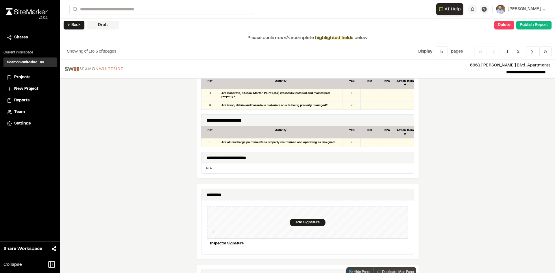
scroll to position [462, 0]
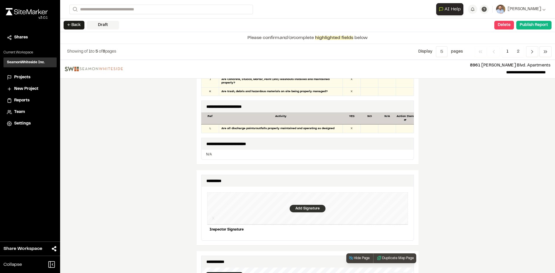
click at [306, 205] on div "Add Signature" at bounding box center [308, 209] width 36 height 8
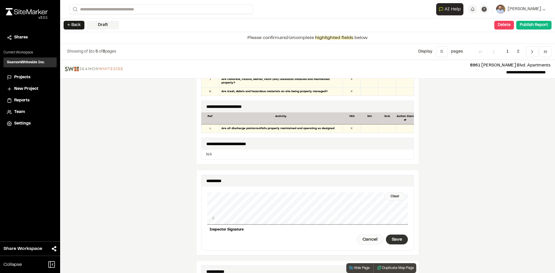
click at [391, 235] on div "Save" at bounding box center [397, 240] width 22 height 10
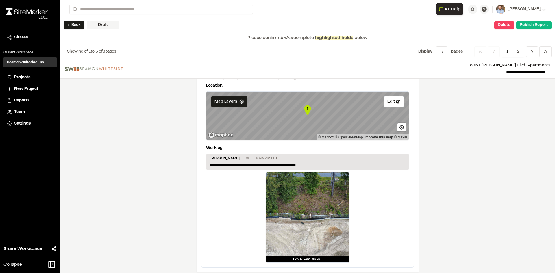
scroll to position [962, 0]
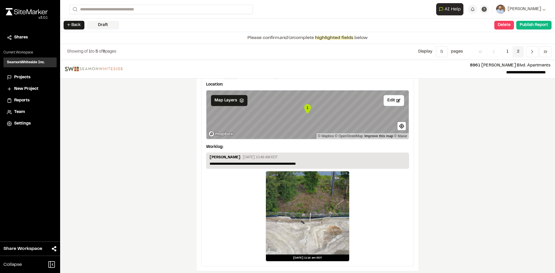
click at [517, 51] on span "2" at bounding box center [517, 51] width 11 height 11
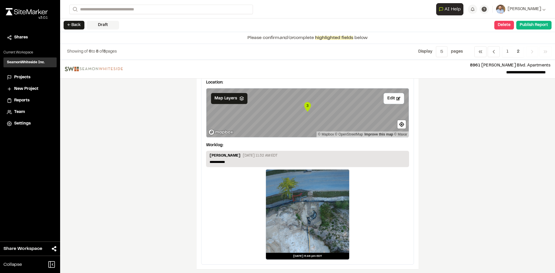
scroll to position [260, 0]
click at [232, 160] on p "**********" at bounding box center [308, 161] width 196 height 5
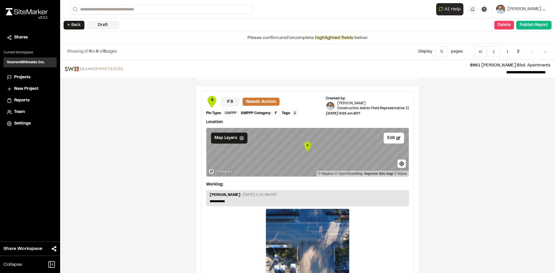
scroll to position [490, 0]
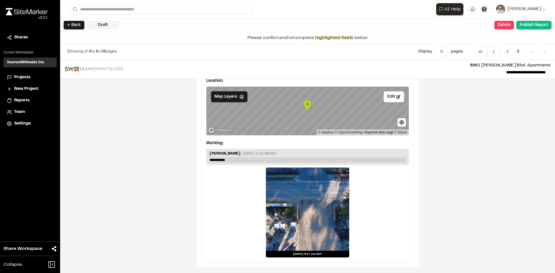
click at [234, 159] on p "**********" at bounding box center [308, 160] width 196 height 5
drag, startPoint x: 234, startPoint y: 159, endPoint x: 164, endPoint y: 148, distance: 70.8
click at [234, 159] on p "**********" at bounding box center [308, 160] width 196 height 5
click at [536, 24] on button "Publish Report" at bounding box center [533, 25] width 35 height 9
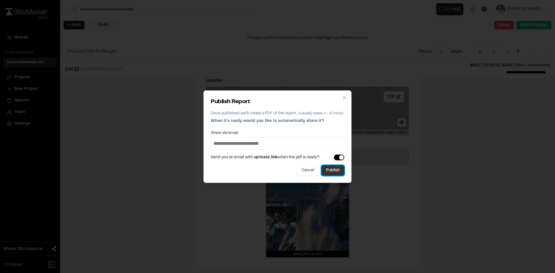
click at [334, 171] on button "Publish" at bounding box center [332, 170] width 23 height 10
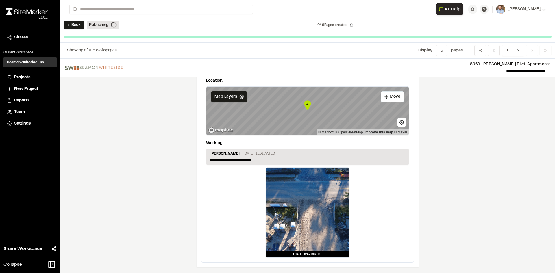
scroll to position [489, 0]
click at [25, 78] on span "Projects" at bounding box center [22, 77] width 16 height 6
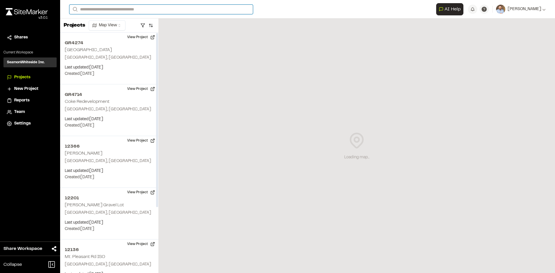
click at [120, 8] on input "Search" at bounding box center [161, 10] width 184 height 10
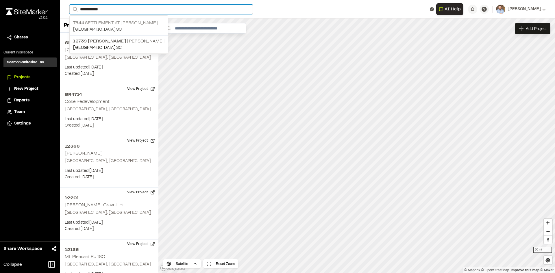
type input "**********"
click at [106, 25] on p "7644 Settlement at Ashley Hall" at bounding box center [118, 23] width 91 height 7
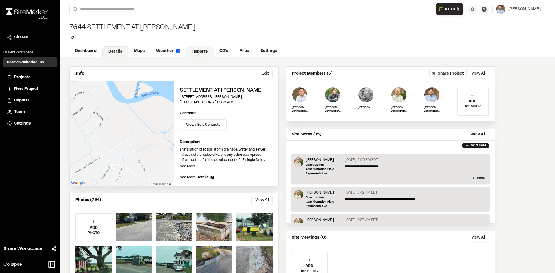
click at [200, 50] on link "Reports" at bounding box center [199, 51] width 27 height 11
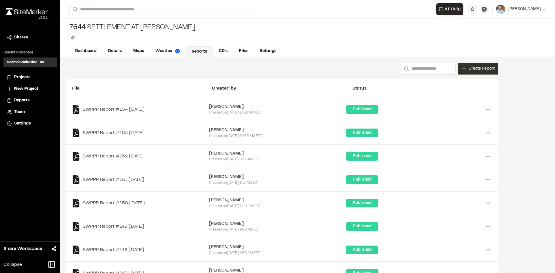
click at [477, 69] on span "Create Report" at bounding box center [482, 69] width 26 height 6
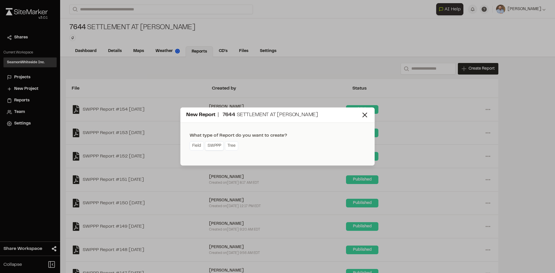
click at [212, 148] on link "SWPPP" at bounding box center [214, 145] width 19 height 9
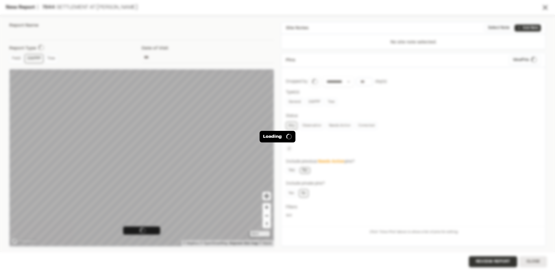
type input "**********"
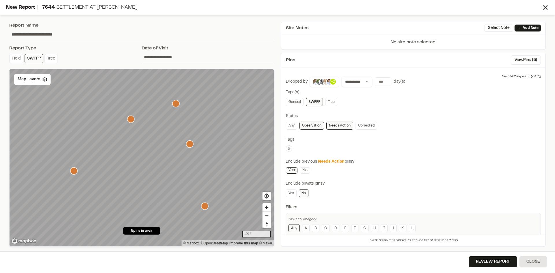
click at [205, 207] on icon "Map marker" at bounding box center [204, 206] width 7 height 7
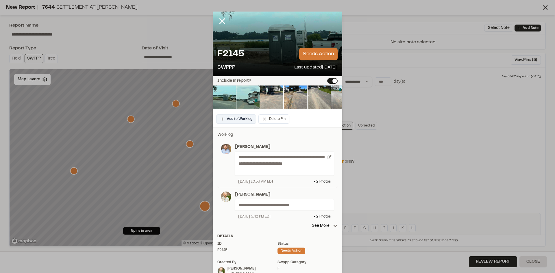
click at [240, 118] on button "Add to Worklog" at bounding box center [236, 118] width 40 height 9
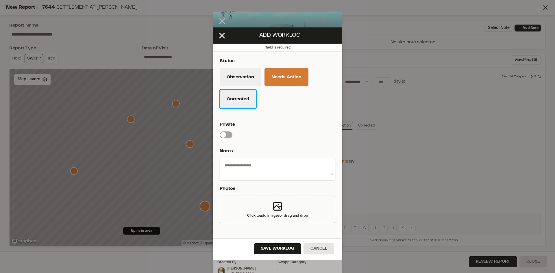
click at [237, 101] on button "Corrected" at bounding box center [238, 99] width 36 height 18
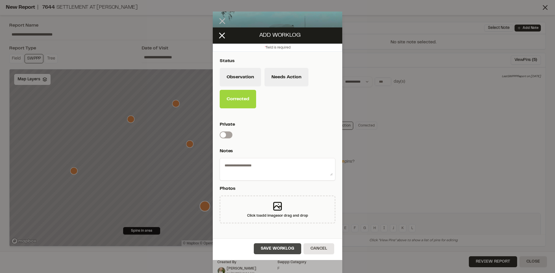
click at [278, 251] on button "Save Worklog" at bounding box center [277, 248] width 47 height 11
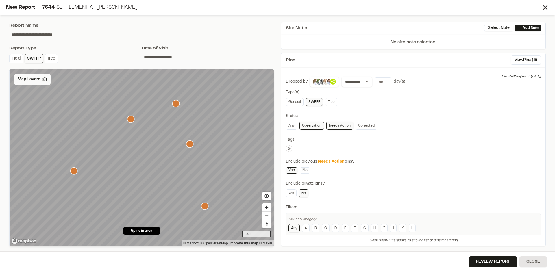
click at [41, 79] on div "Map Layers" at bounding box center [32, 79] width 36 height 11
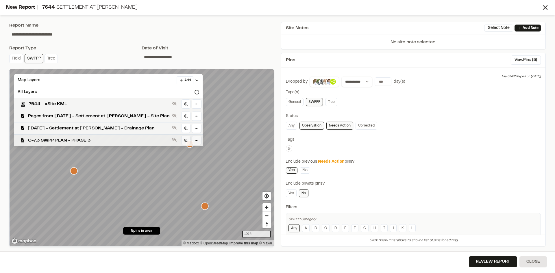
click at [79, 139] on span "C-7.3 SWPP PLAN - PHASE 3" at bounding box center [99, 140] width 142 height 7
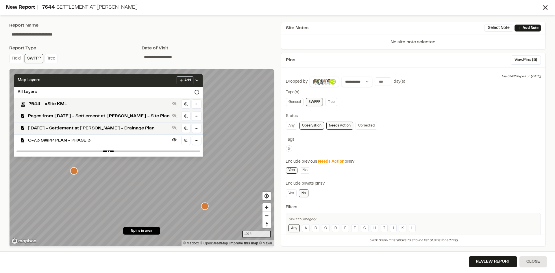
click at [195, 80] on icon at bounding box center [197, 80] width 5 height 5
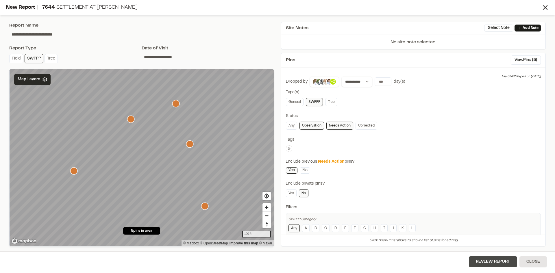
click at [506, 262] on button "Review Report" at bounding box center [493, 261] width 48 height 11
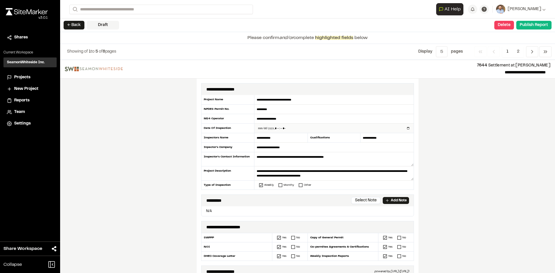
click at [406, 128] on input "datetime-local" at bounding box center [333, 128] width 159 height 9
type input "**********"
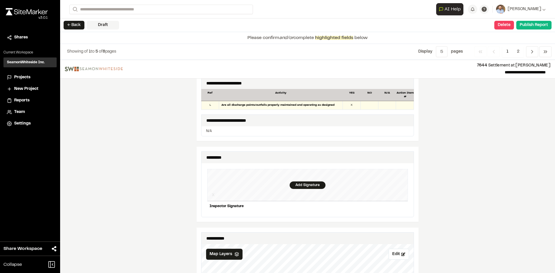
scroll to position [549, 0]
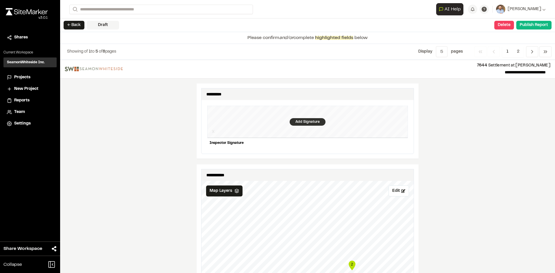
click at [304, 118] on div "Add Signature" at bounding box center [308, 122] width 36 height 8
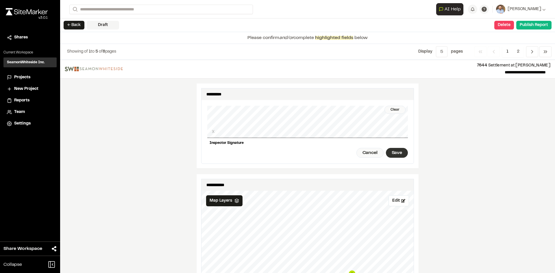
click at [397, 149] on div "Save" at bounding box center [397, 153] width 22 height 10
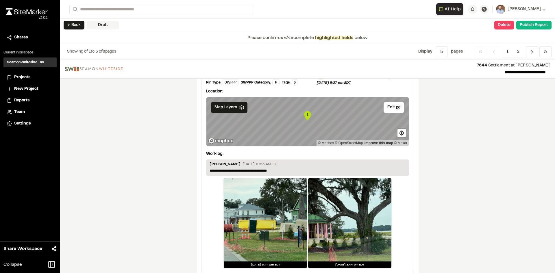
scroll to position [962, 0]
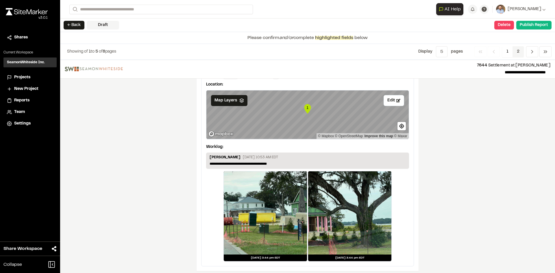
click at [520, 50] on span "2" at bounding box center [517, 51] width 11 height 11
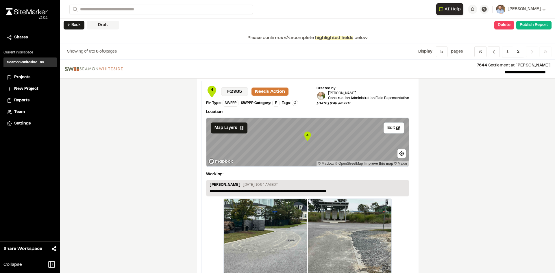
scroll to position [490, 0]
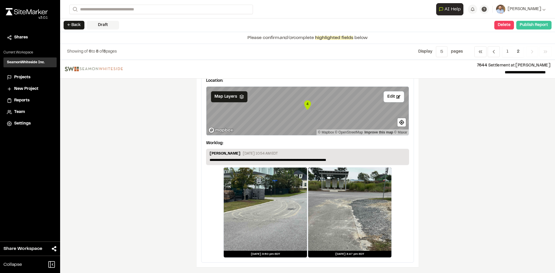
click at [533, 25] on button "Publish Report" at bounding box center [533, 25] width 35 height 9
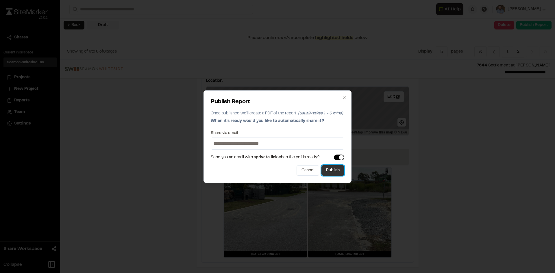
click at [334, 171] on button "Publish" at bounding box center [332, 170] width 23 height 10
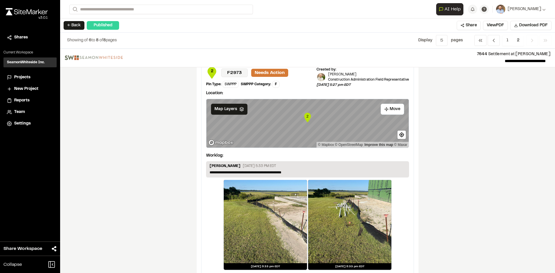
scroll to position [0, 0]
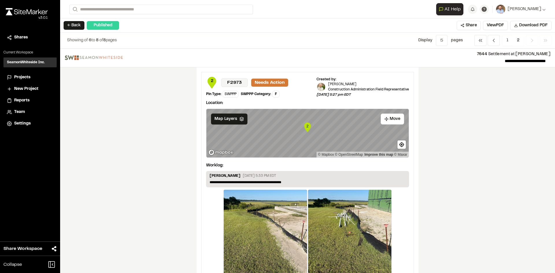
click at [21, 77] on span "Projects" at bounding box center [22, 77] width 16 height 6
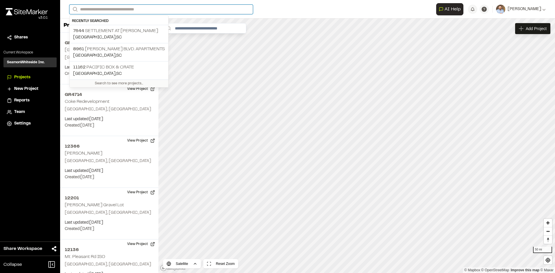
click at [96, 8] on input "Search" at bounding box center [161, 10] width 184 height 10
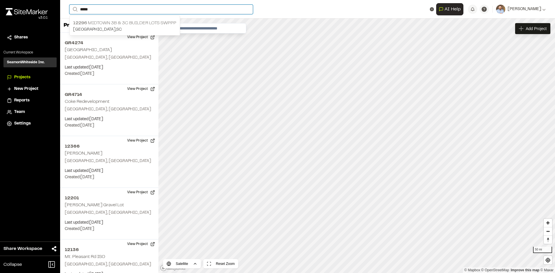
type input "*****"
click at [136, 25] on p "12296 Midtown 3B & 3C Builder Lots SWPPP" at bounding box center [124, 23] width 103 height 7
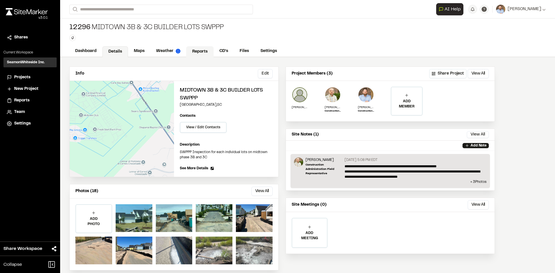
click at [200, 48] on link "Reports" at bounding box center [199, 51] width 27 height 11
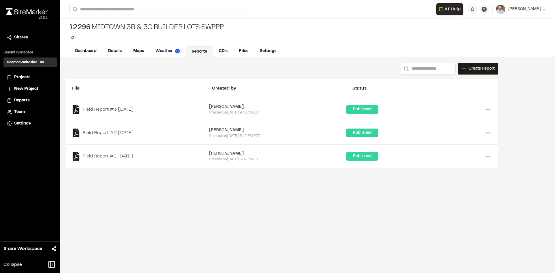
click at [26, 77] on span "Projects" at bounding box center [22, 77] width 16 height 6
